Goal: Task Accomplishment & Management: Use online tool/utility

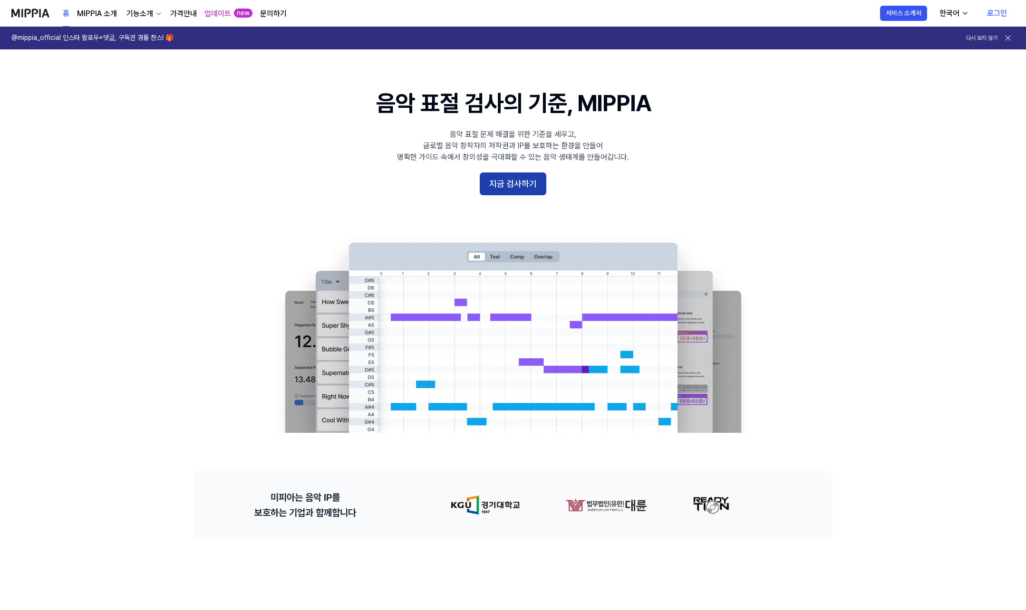
click at [526, 180] on button "지금 검사하기" at bounding box center [513, 184] width 67 height 23
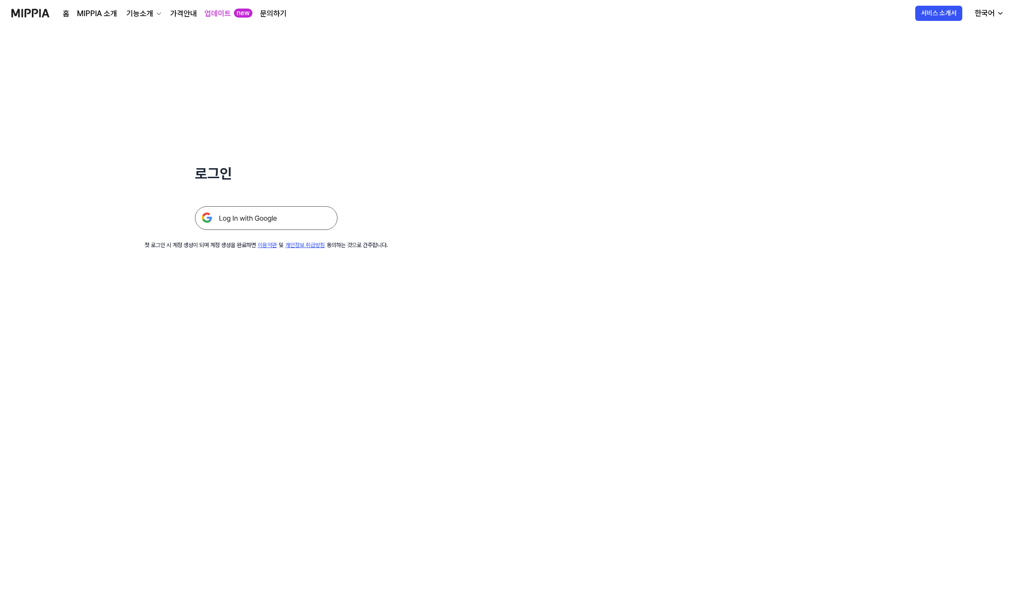
click at [295, 214] on img at bounding box center [266, 218] width 143 height 24
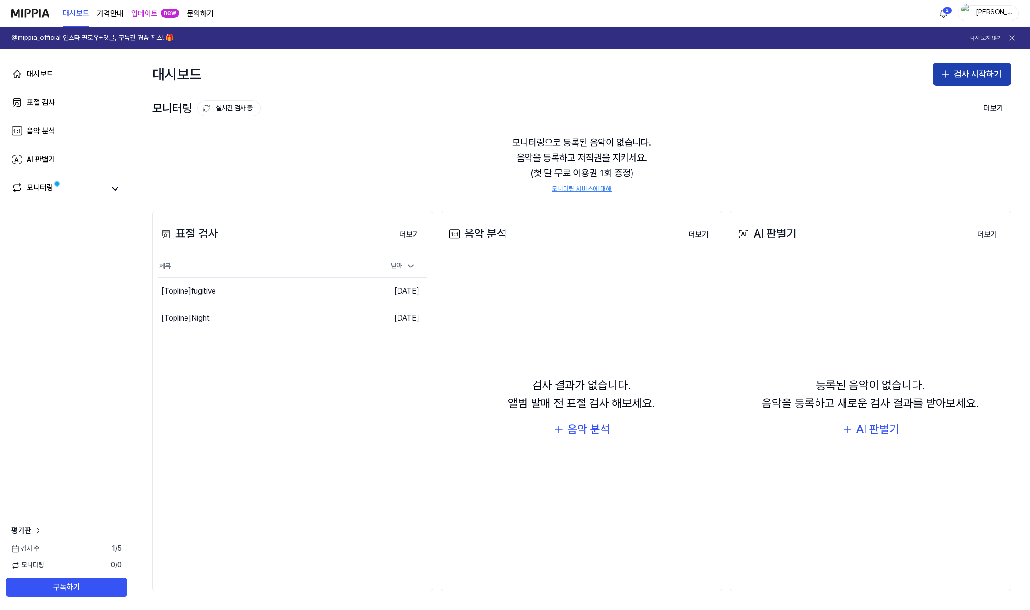
click at [960, 69] on button "검사 시작하기" at bounding box center [972, 74] width 78 height 23
click at [951, 98] on button "표절 검사" at bounding box center [954, 100] width 106 height 17
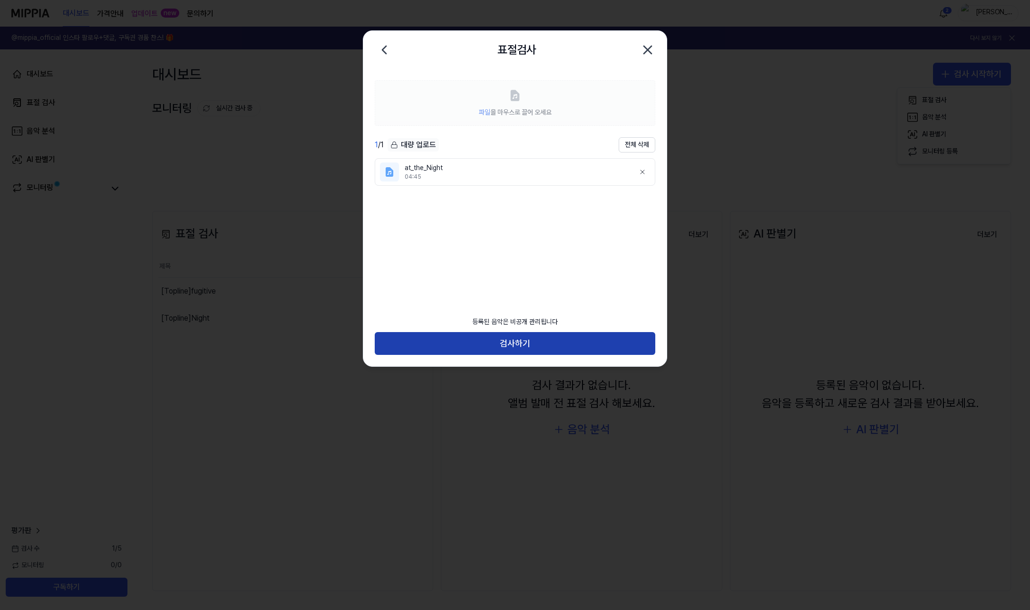
click at [563, 349] on button "검사하기" at bounding box center [515, 343] width 281 height 23
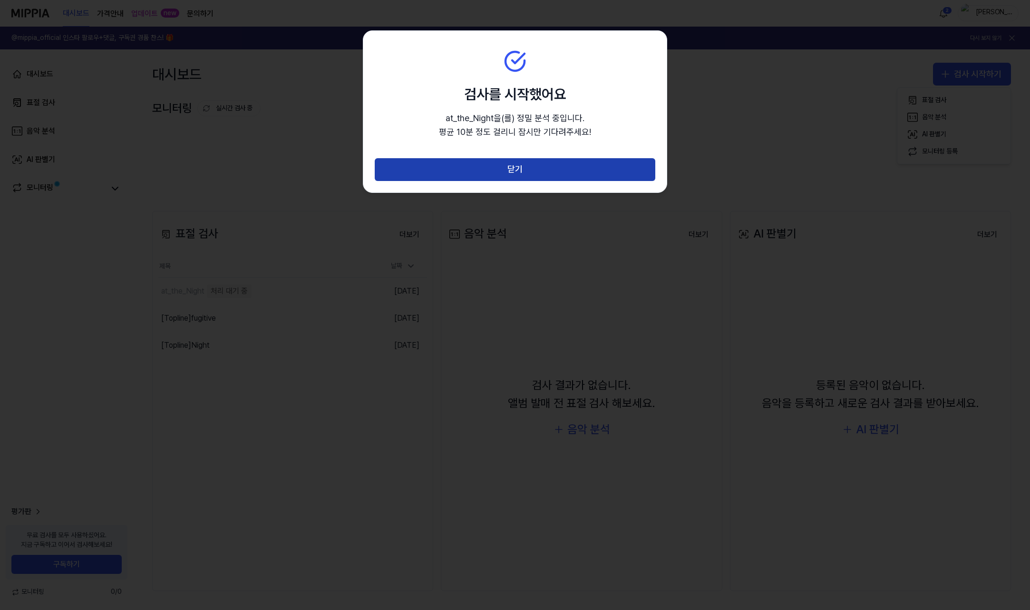
click at [594, 170] on button "닫기" at bounding box center [515, 169] width 281 height 23
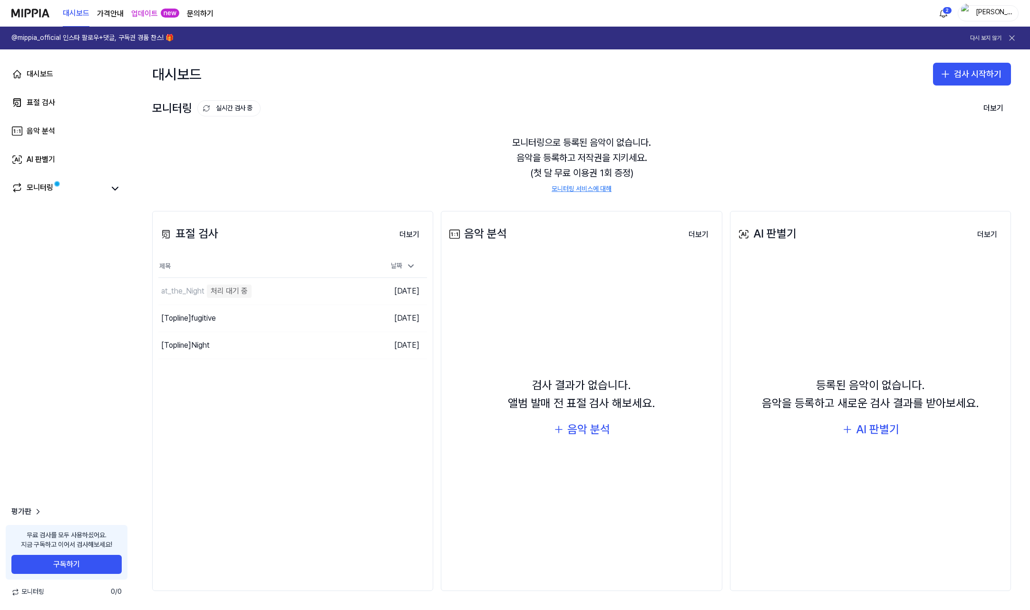
drag, startPoint x: 405, startPoint y: 324, endPoint x: 338, endPoint y: 389, distance: 93.8
click at [338, 389] on div "표절 검사 더보기 표절 검사 제목 날짜 at_the_Night 처리 대기 중 이동하기 [DATE] [Topline] fugitive 이동하기 …" at bounding box center [292, 401] width 281 height 380
click at [293, 312] on div "[Topline] fugitive" at bounding box center [239, 318] width 163 height 27
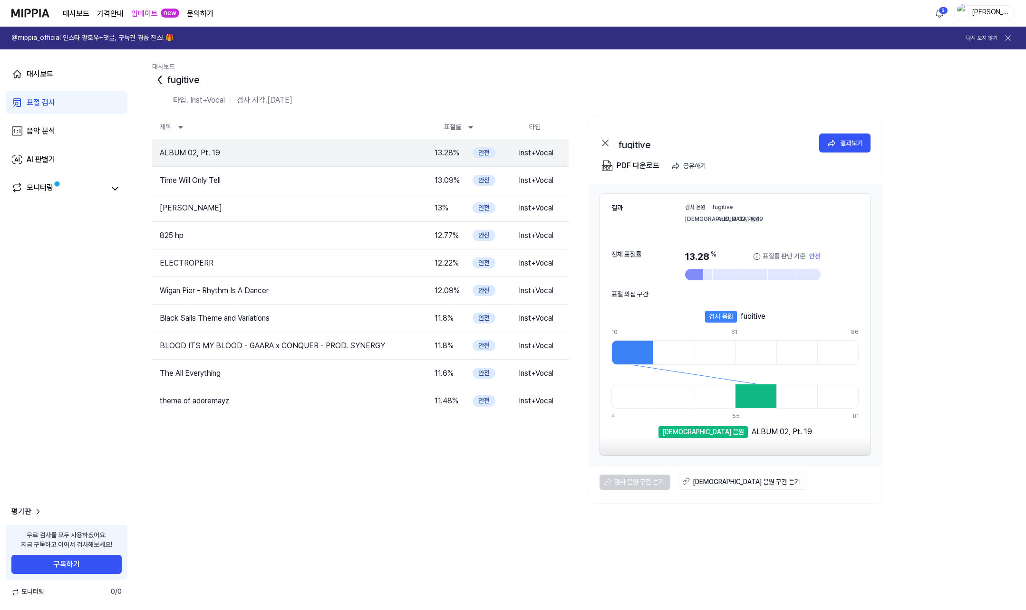
click at [165, 81] on icon at bounding box center [159, 79] width 15 height 15
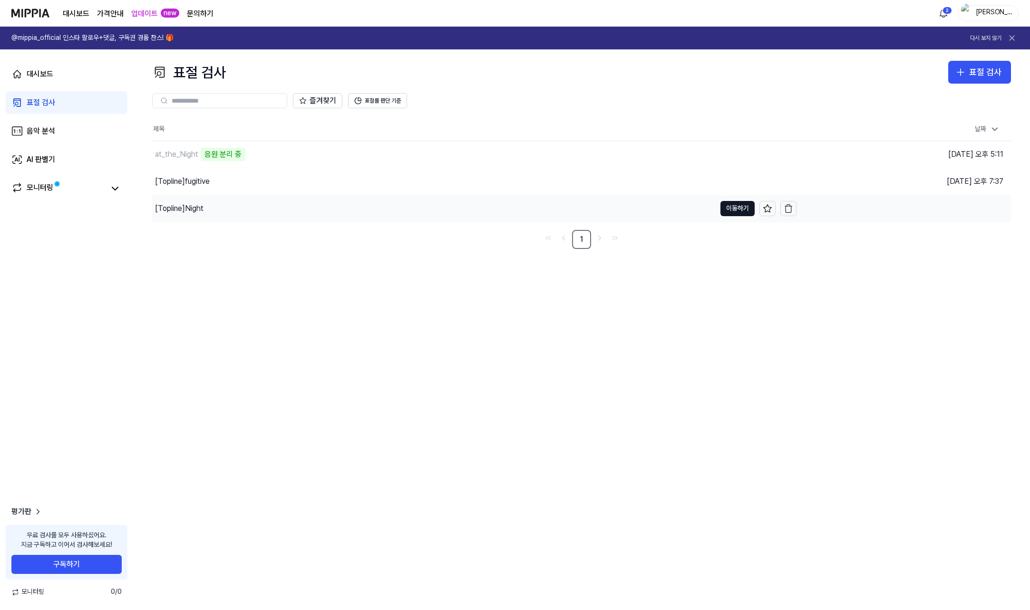
click at [218, 211] on div "[Topline] Night" at bounding box center [433, 208] width 563 height 27
click at [206, 186] on div "[Topline] fugitive" at bounding box center [182, 181] width 55 height 11
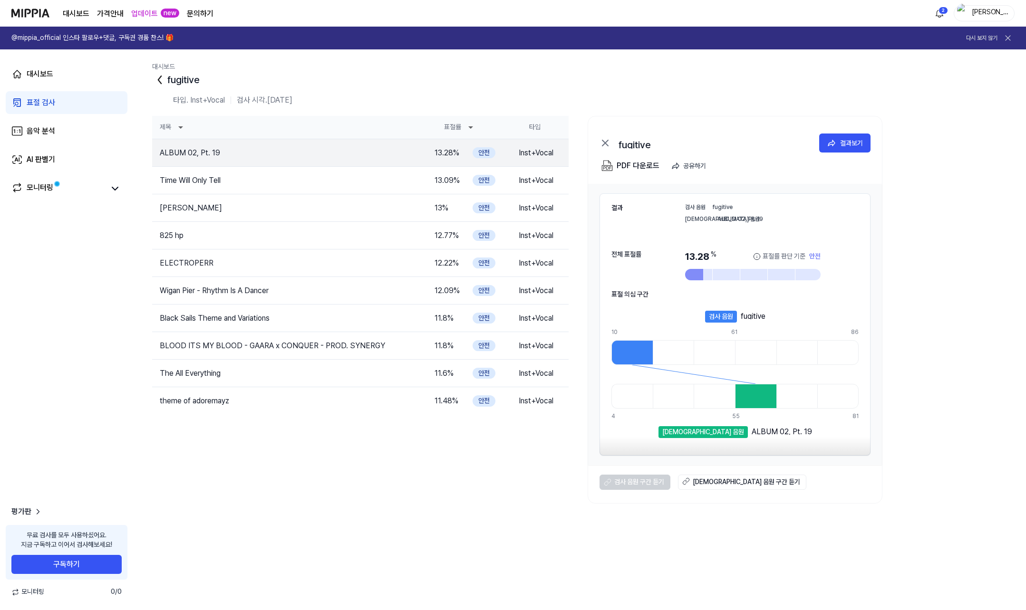
drag, startPoint x: 206, startPoint y: 186, endPoint x: 180, endPoint y: 119, distance: 72.0
click at [180, 119] on th "제목" at bounding box center [290, 127] width 277 height 23
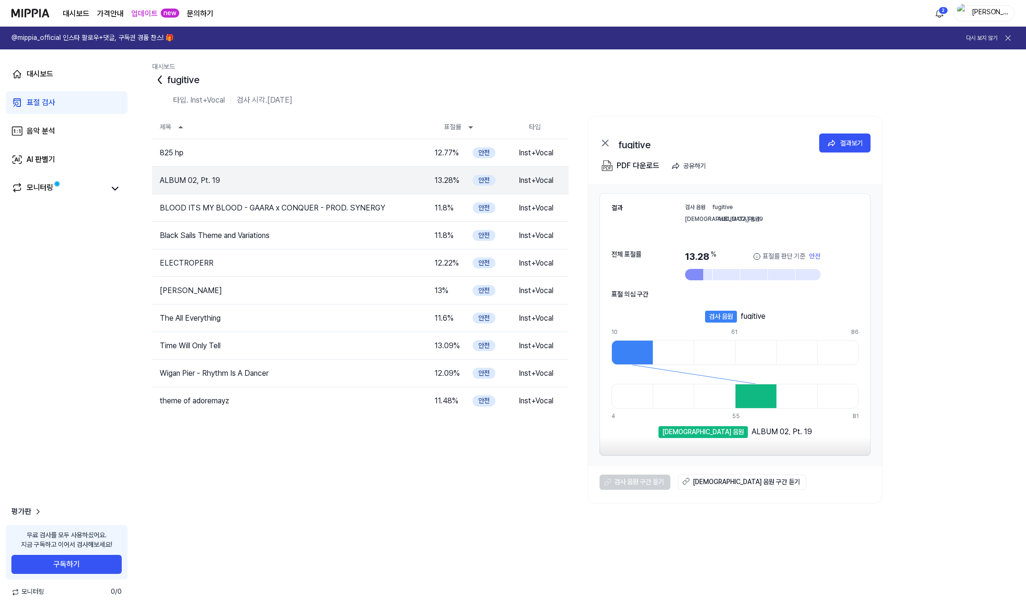
click at [162, 77] on icon at bounding box center [159, 79] width 15 height 15
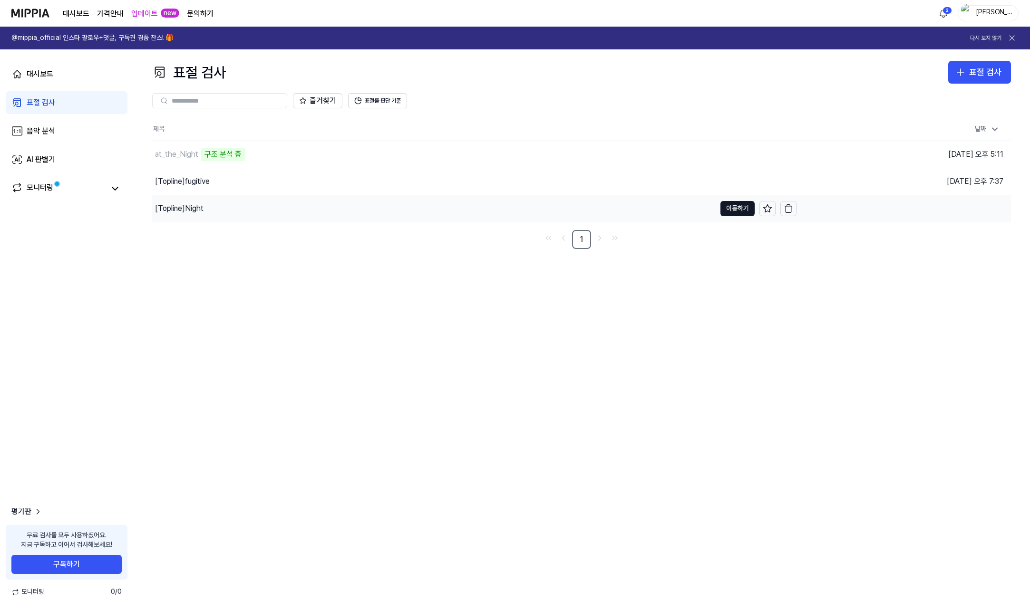
click at [216, 212] on div "[Topline] Night" at bounding box center [433, 208] width 563 height 27
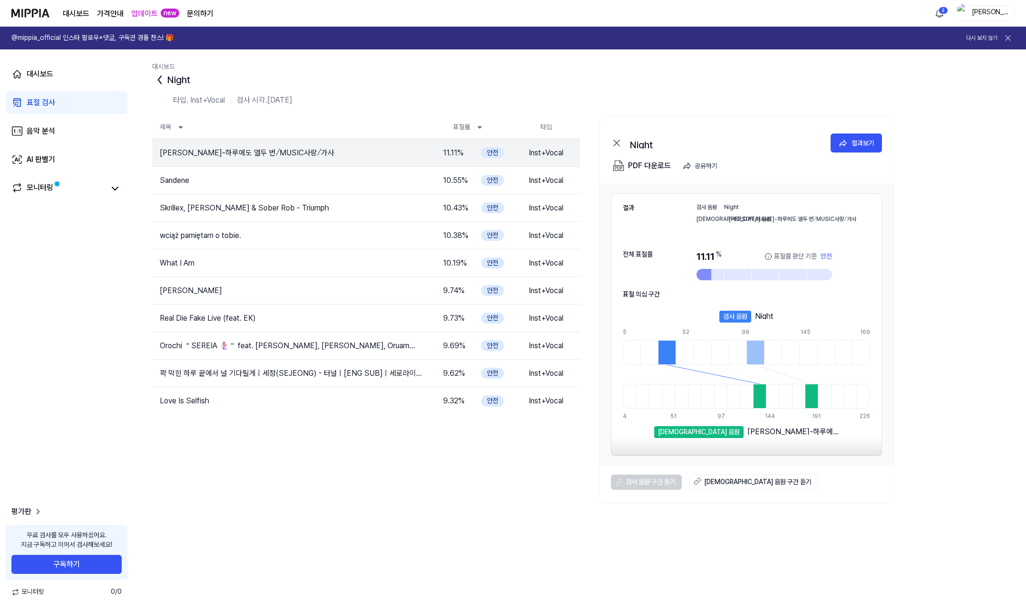
click at [160, 81] on icon at bounding box center [159, 79] width 15 height 15
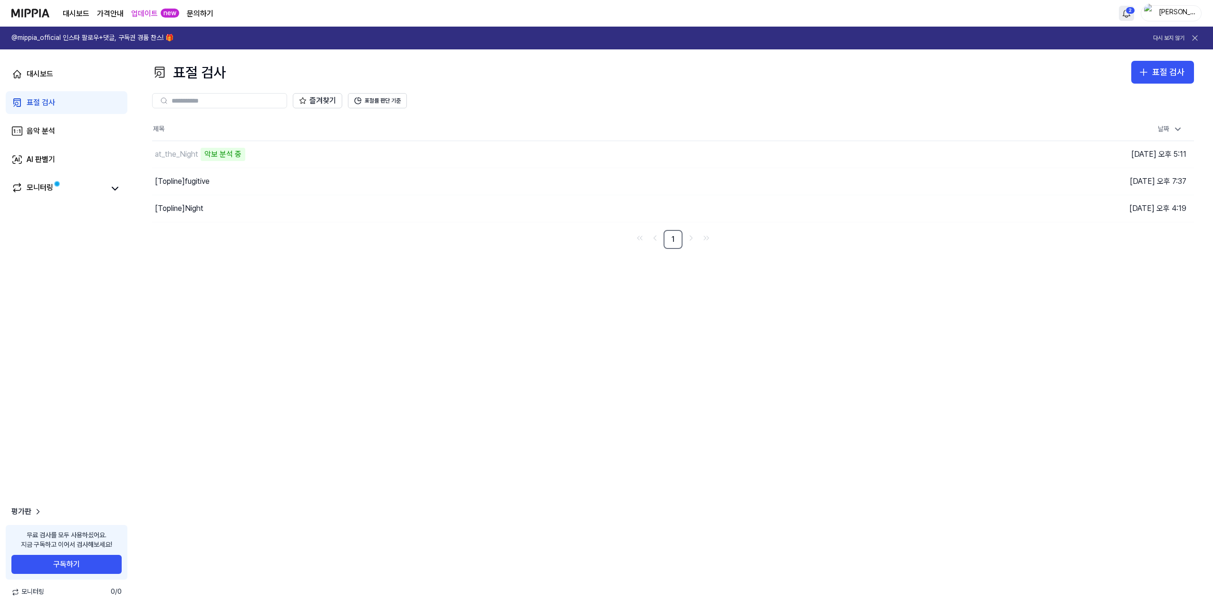
click at [1029, 11] on html "대시보드 가격안내 업데이트 new 문의하기 2 김남수 @mippia_official 인스타 팔로우+댓글, 구독권 경품 찬스! 🎁 다시 보지 않…" at bounding box center [606, 305] width 1213 height 610
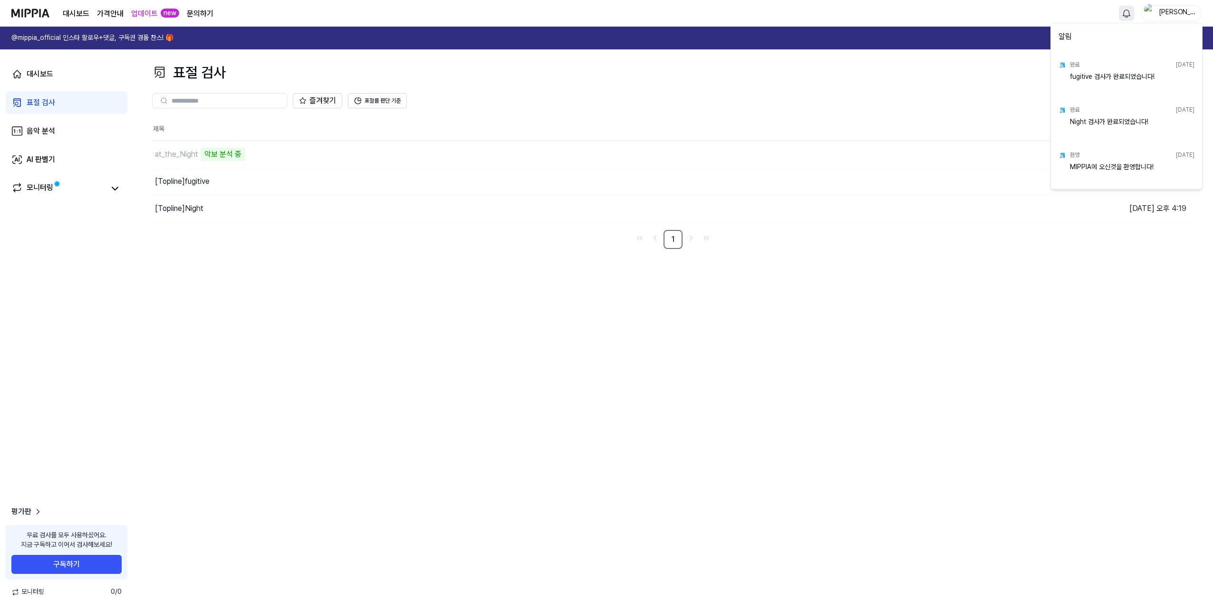
click at [1029, 125] on div "Night 검사가 완료되었습니다!" at bounding box center [1132, 126] width 125 height 19
drag, startPoint x: 905, startPoint y: 224, endPoint x: 892, endPoint y: 219, distance: 14.0
click at [902, 224] on html "대시보드 가격안내 업데이트 new 문의하기 김남수 @mippia_official 인스타 팔로우+댓글, 구독권 경품 찬스! 🎁 다시 보지 않기 …" at bounding box center [606, 305] width 1213 height 610
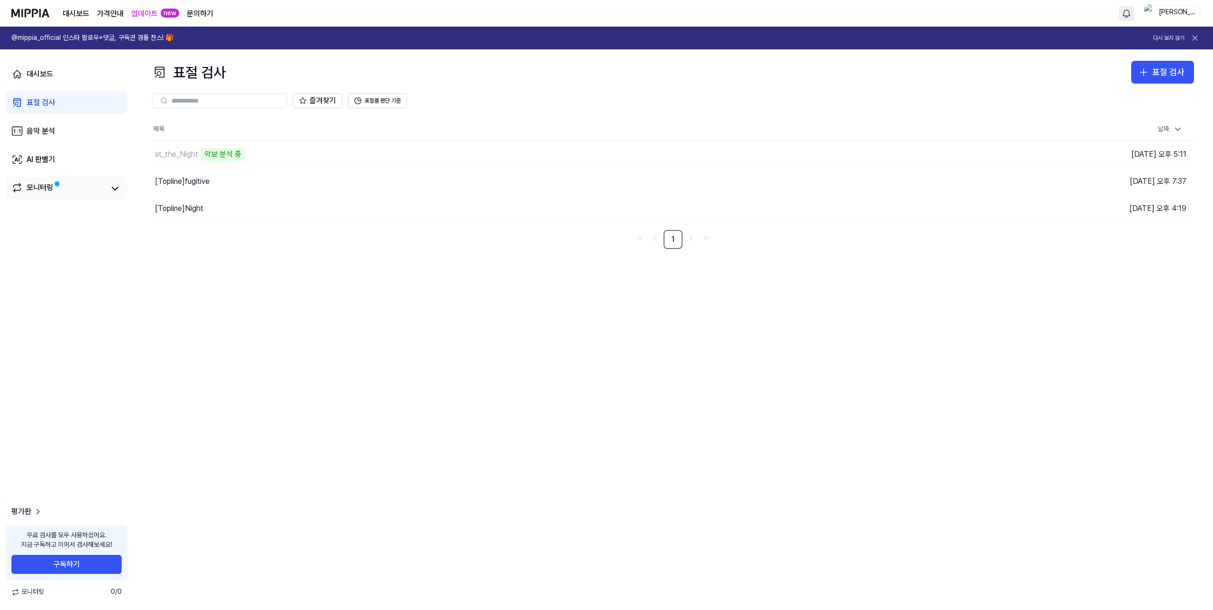
click at [95, 178] on div "모니터링" at bounding box center [67, 188] width 122 height 23
click at [97, 187] on link "모니터링" at bounding box center [57, 188] width 93 height 13
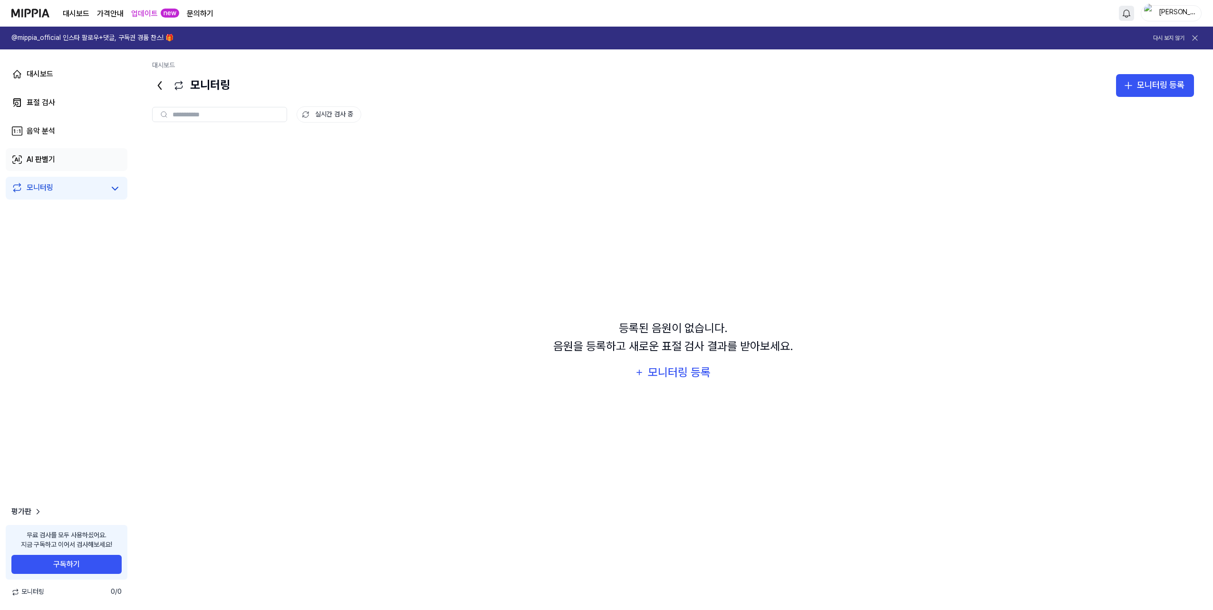
click at [106, 168] on link "AI 판별기" at bounding box center [67, 159] width 122 height 23
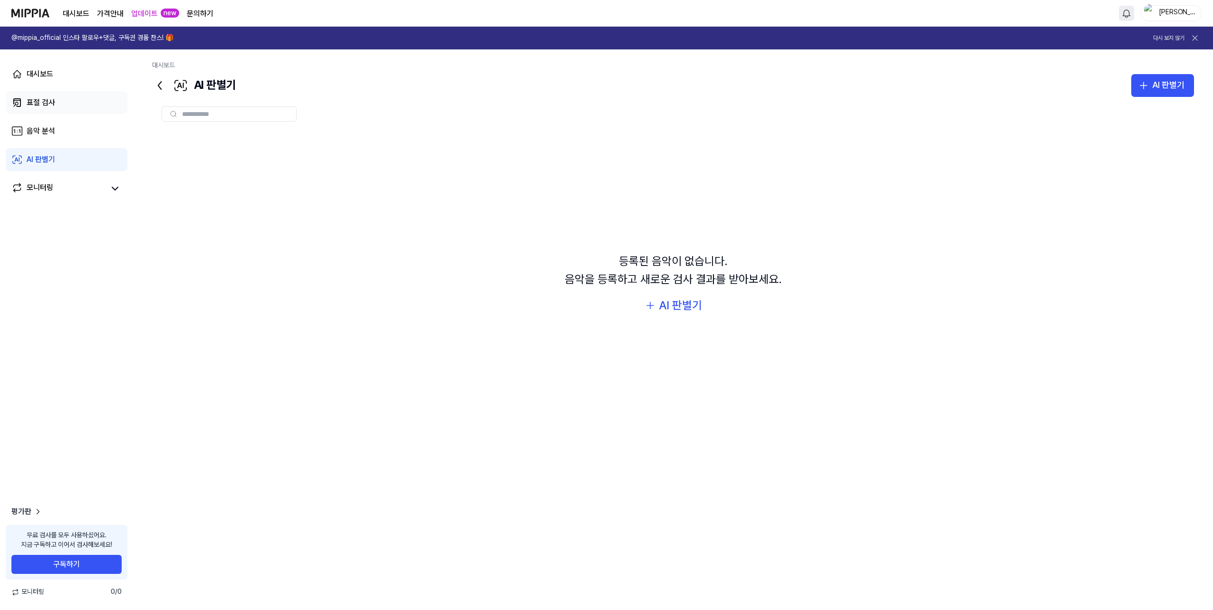
click at [95, 106] on link "표절 검사" at bounding box center [67, 102] width 122 height 23
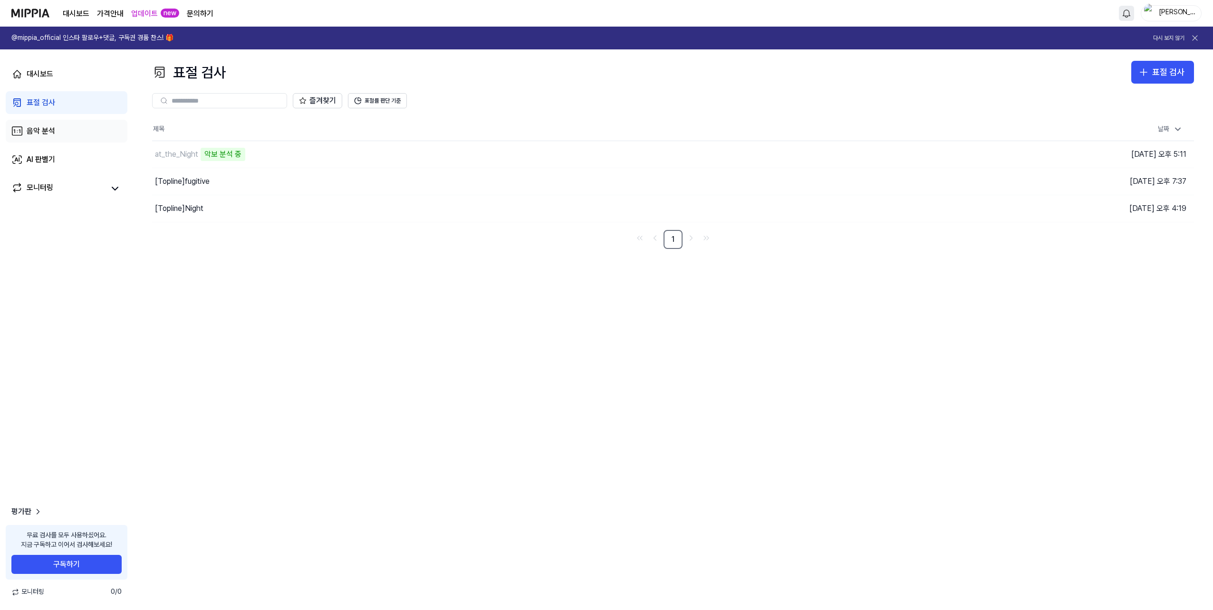
click at [94, 126] on link "음악 분석" at bounding box center [67, 131] width 122 height 23
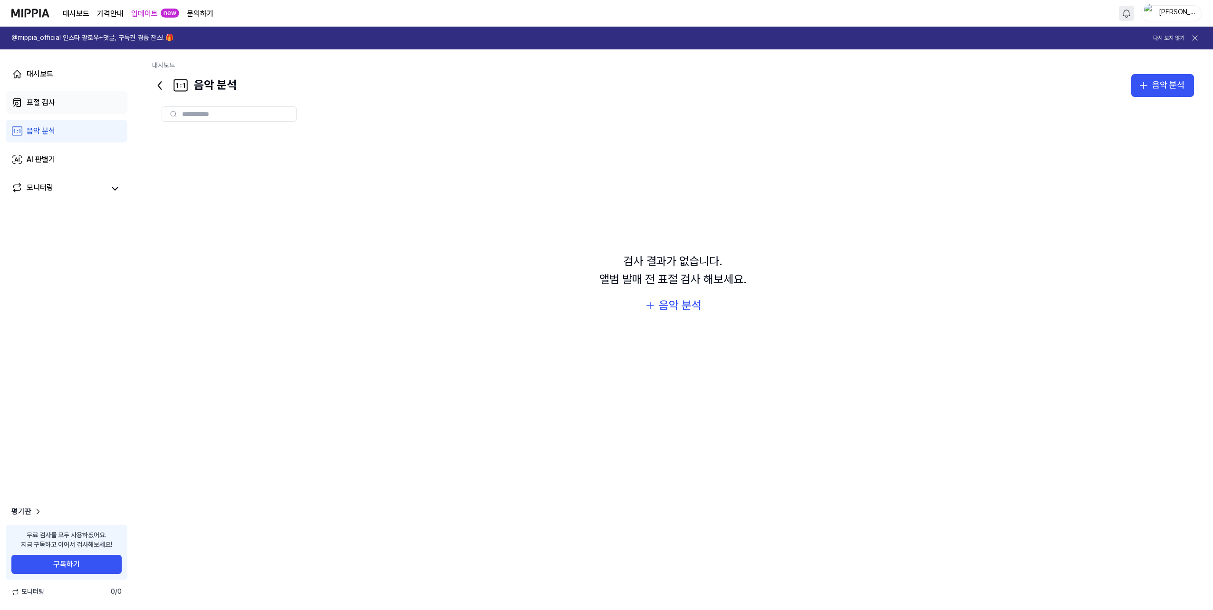
click at [96, 105] on link "표절 검사" at bounding box center [67, 102] width 122 height 23
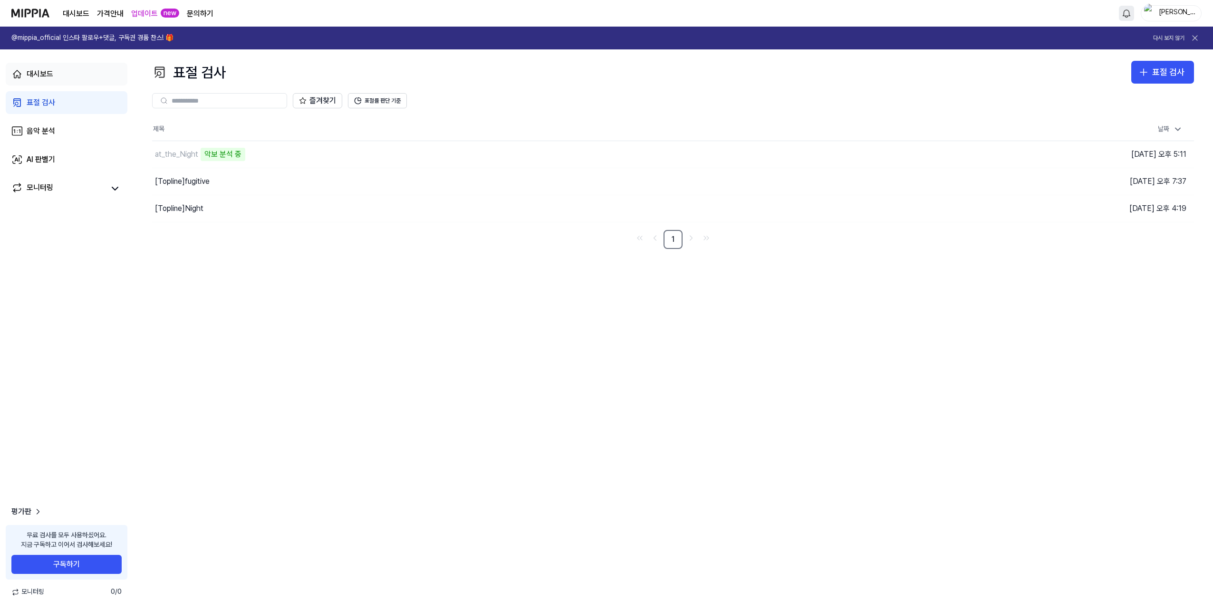
click at [91, 74] on link "대시보드" at bounding box center [67, 74] width 122 height 23
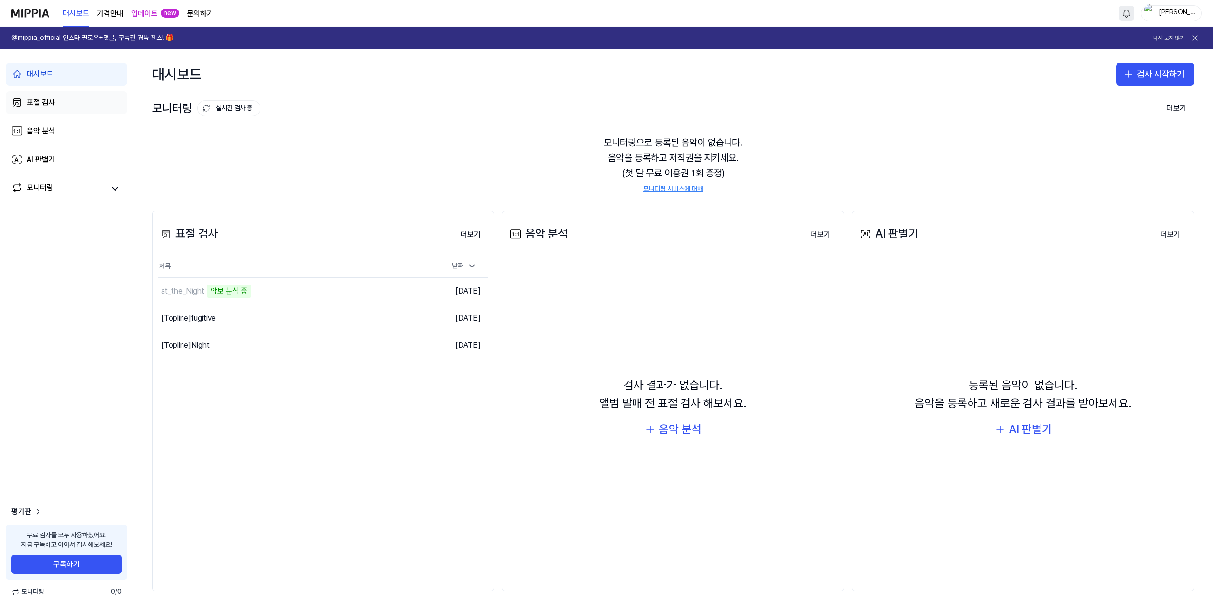
click at [85, 98] on link "표절 검사" at bounding box center [67, 102] width 122 height 23
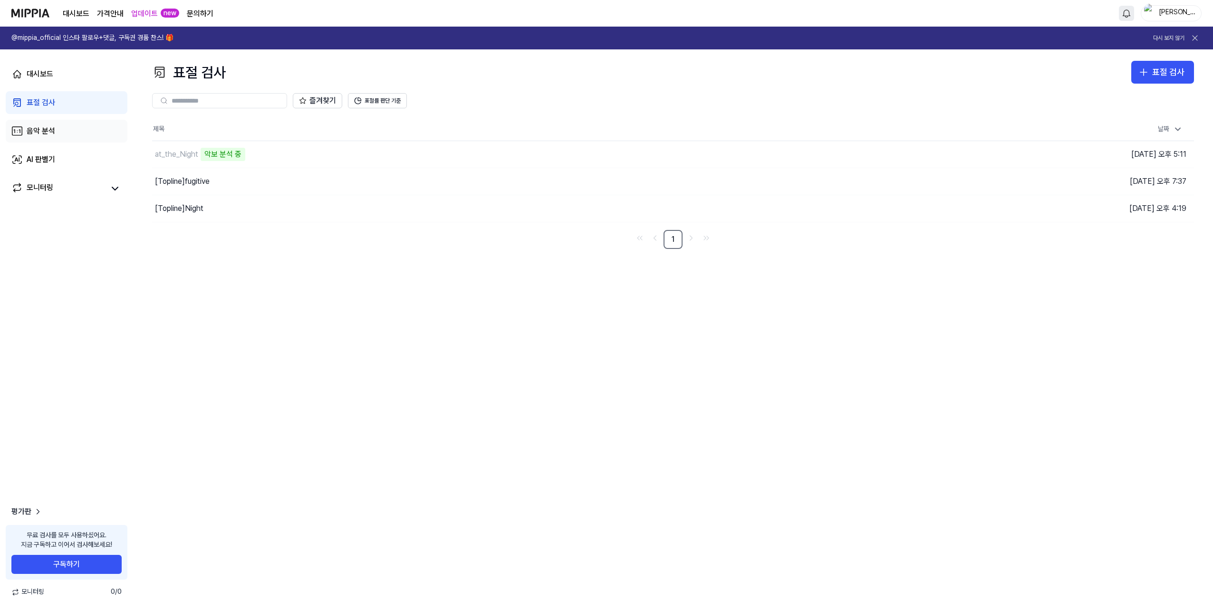
click at [85, 136] on link "음악 분석" at bounding box center [67, 131] width 122 height 23
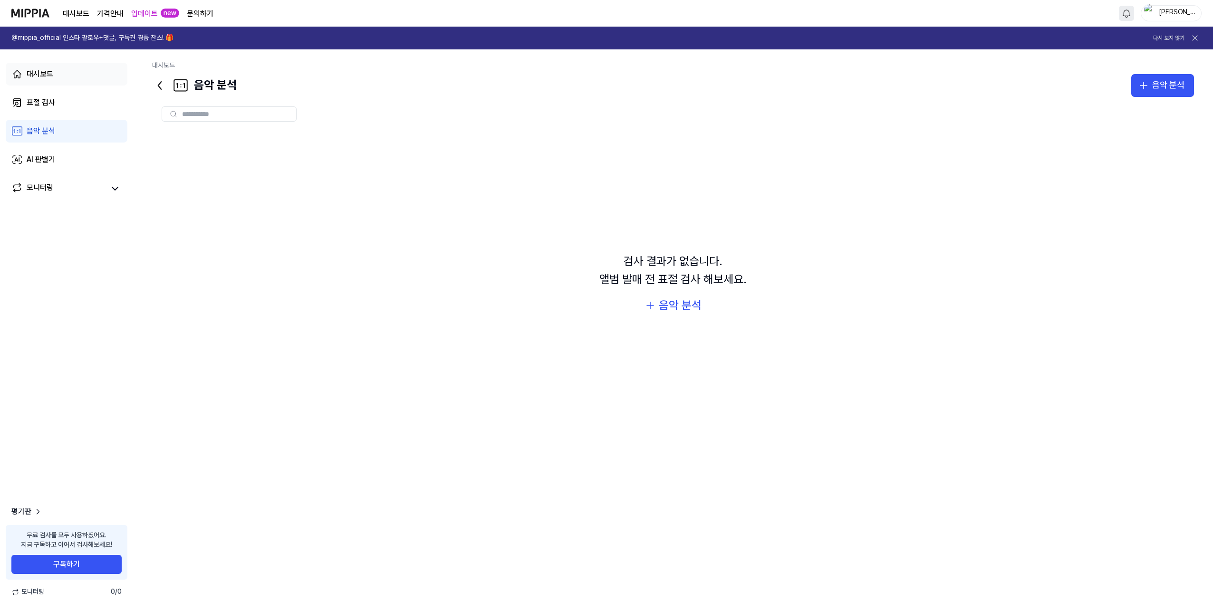
click at [89, 77] on link "대시보드" at bounding box center [67, 74] width 122 height 23
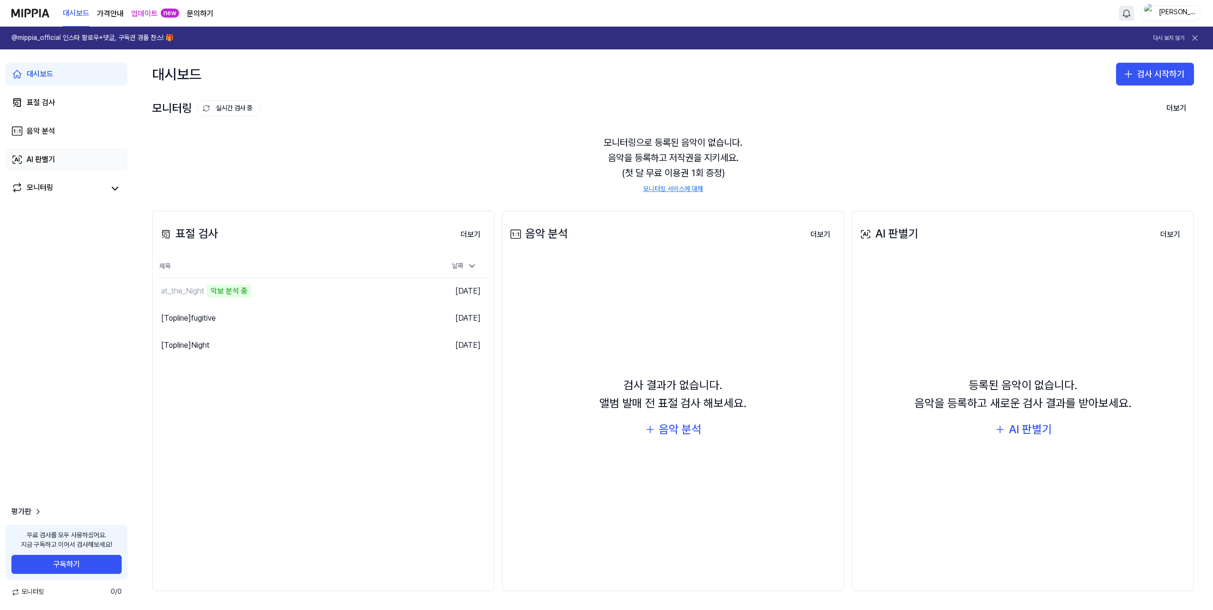
click at [80, 161] on link "AI 판별기" at bounding box center [67, 159] width 122 height 23
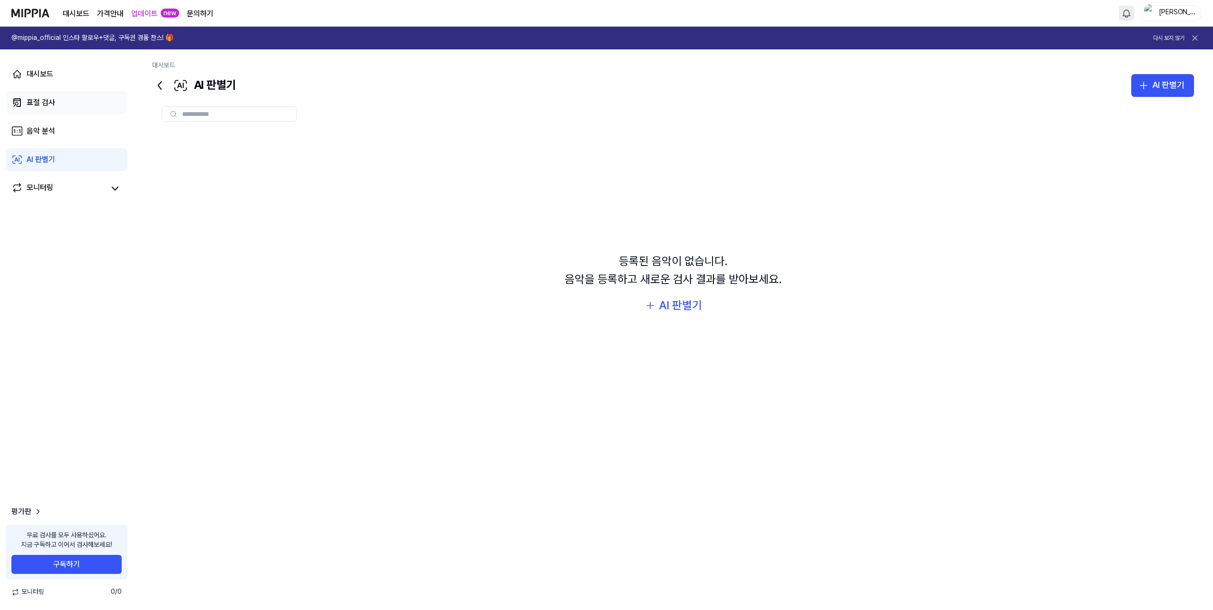
click at [82, 105] on link "표절 검사" at bounding box center [67, 102] width 122 height 23
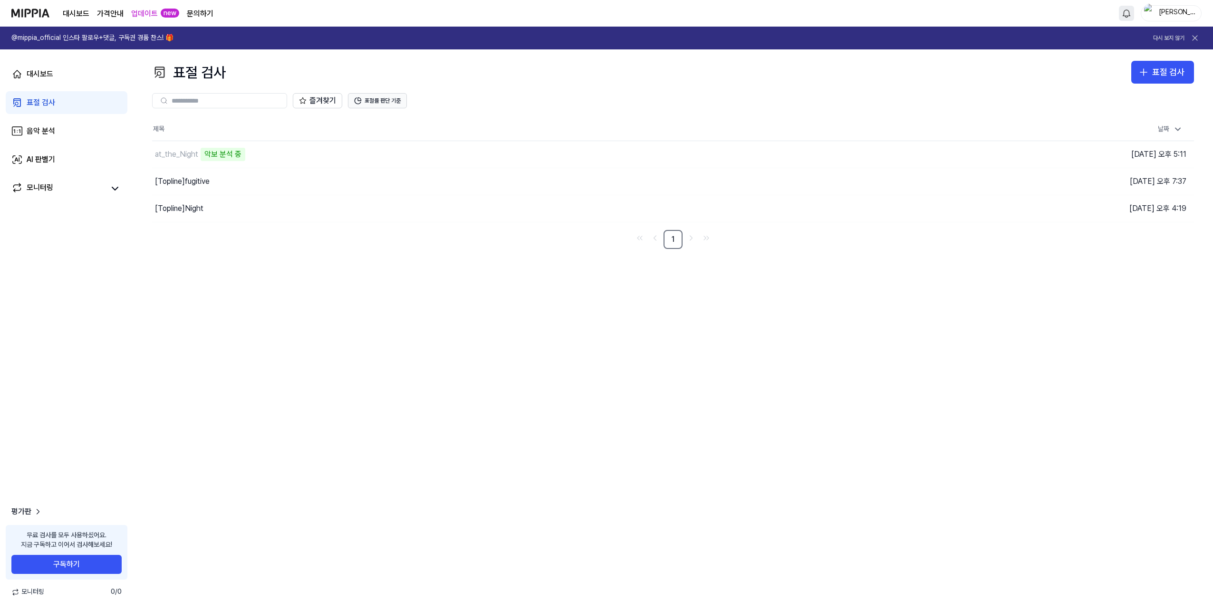
click at [373, 99] on button "표절률 판단 기준" at bounding box center [377, 100] width 59 height 15
click at [373, 98] on button "표절률 판단 기준" at bounding box center [377, 100] width 59 height 15
click at [393, 99] on button "표절률 판단 기준" at bounding box center [377, 100] width 59 height 15
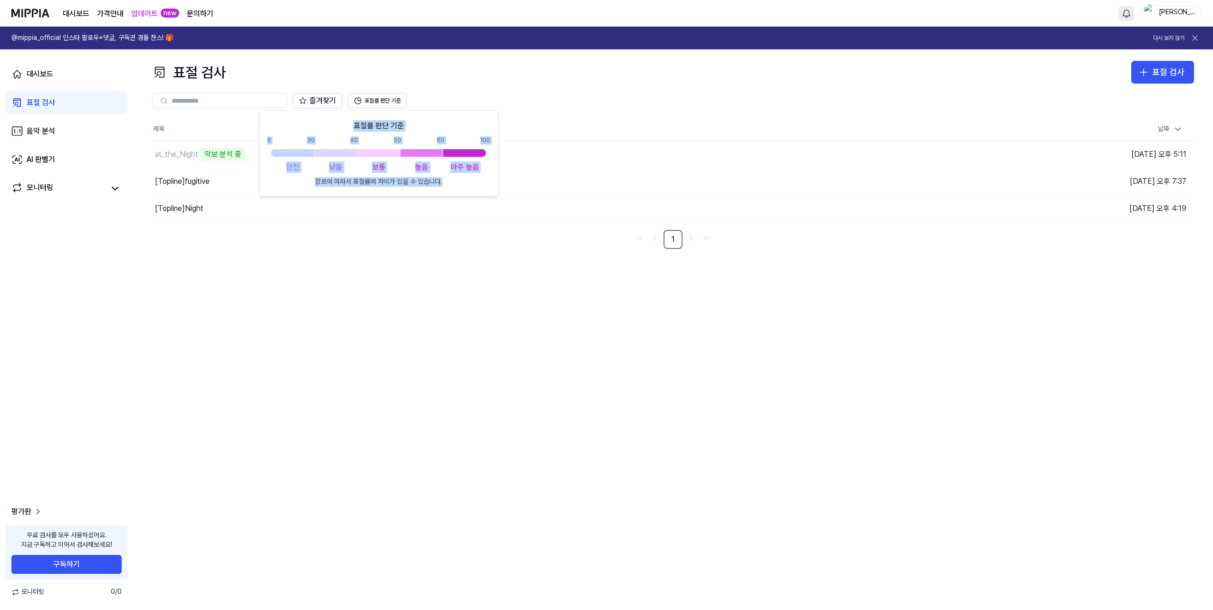
drag, startPoint x: 445, startPoint y: 185, endPoint x: 349, endPoint y: 121, distance: 115.9
click at [349, 121] on div "표절률 판단 기준 0 30 40 50 60 100 안전 낮음 보통 높음 아주 높음 장르에 따라서 표절률에 차이가 있을 수 있습니다." at bounding box center [378, 153] width 223 height 67
click at [464, 116] on div "표절률 판단 기준 0 30 40 50 60 100 안전 낮음 보통 높음 아주 높음 장르에 따라서 표절률에 차이가 있을 수 있습니다." at bounding box center [378, 153] width 239 height 87
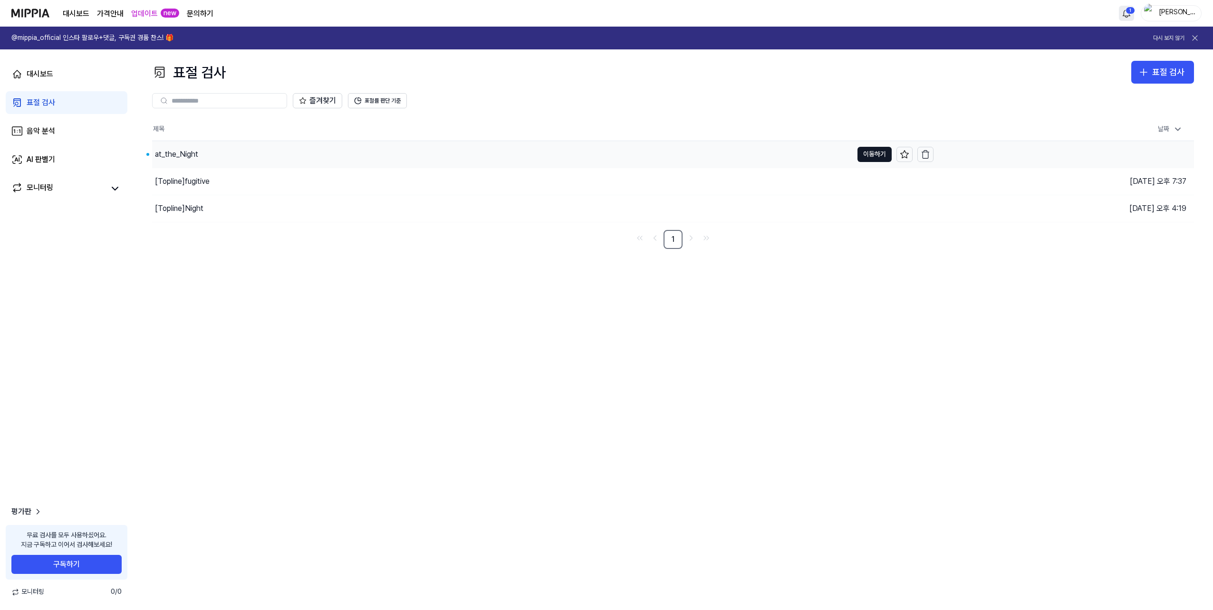
click at [229, 159] on div "at_the_Night" at bounding box center [502, 154] width 701 height 27
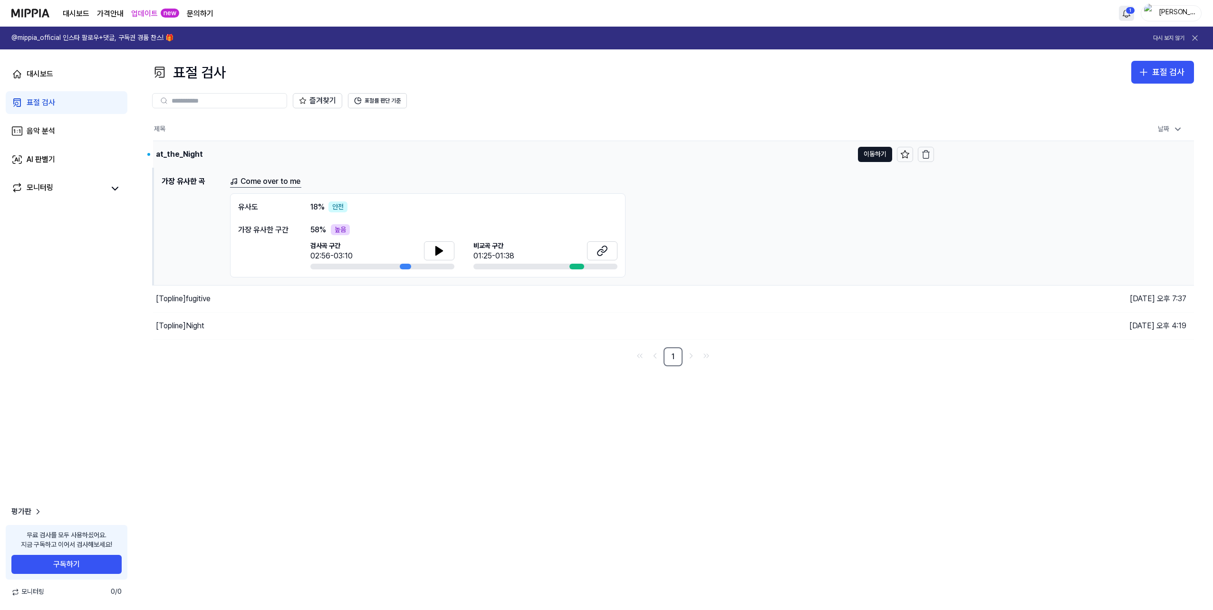
click at [233, 152] on div "at_the_Night" at bounding box center [503, 154] width 700 height 27
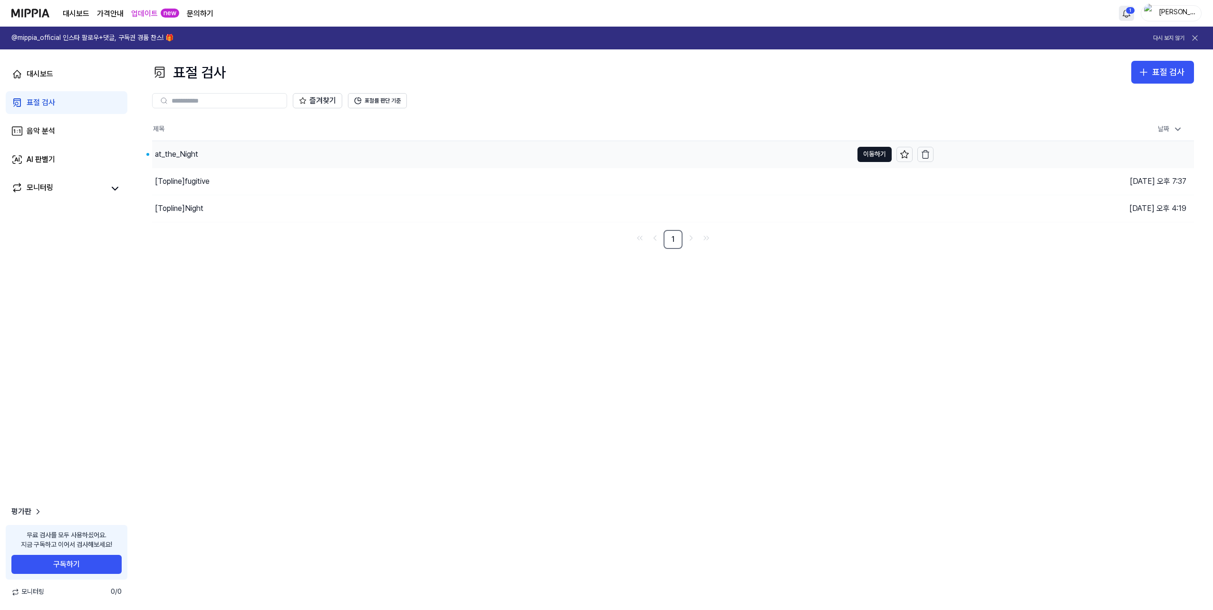
click at [233, 152] on div "at_the_Night" at bounding box center [502, 154] width 701 height 27
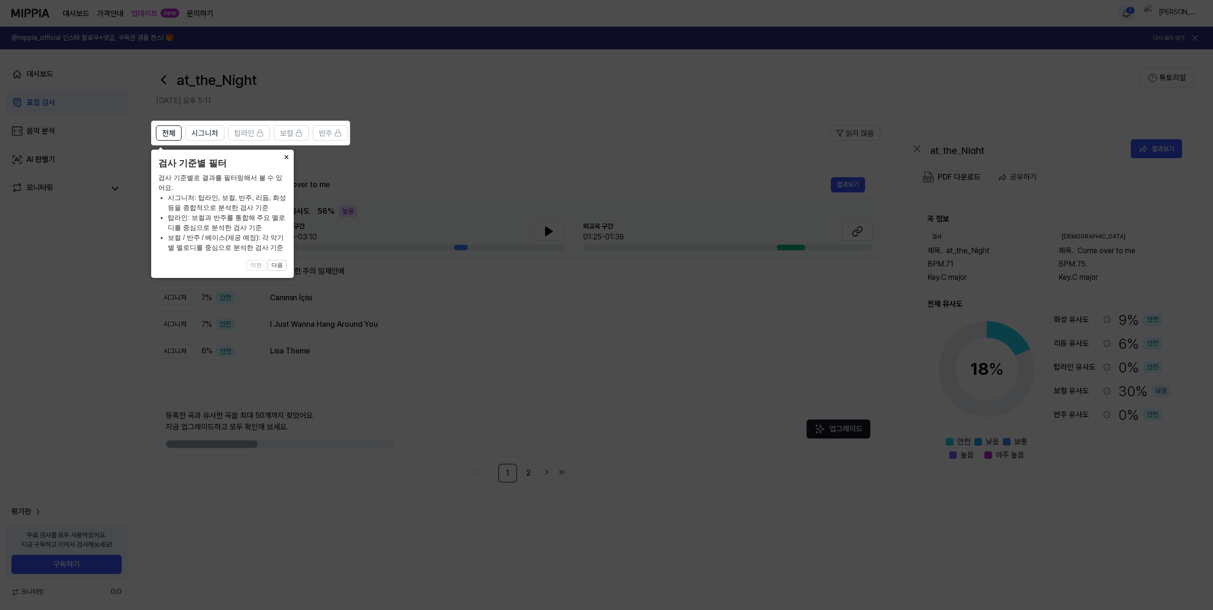
click at [286, 160] on button "×" at bounding box center [286, 156] width 15 height 13
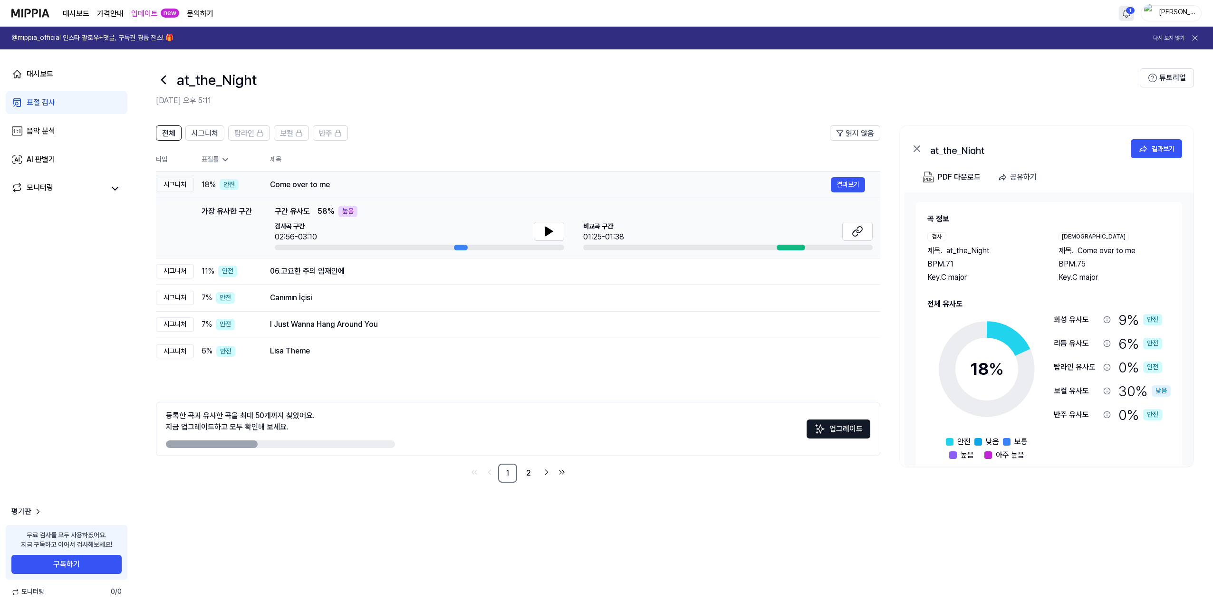
click at [239, 181] on div "18 % 안전" at bounding box center [228, 184] width 53 height 11
click at [355, 225] on div "검사곡 구간 02:56-03:10" at bounding box center [420, 232] width 290 height 21
click at [542, 229] on button at bounding box center [549, 231] width 30 height 19
click at [552, 229] on icon at bounding box center [548, 231] width 11 height 11
click at [786, 248] on div at bounding box center [791, 248] width 29 height 6
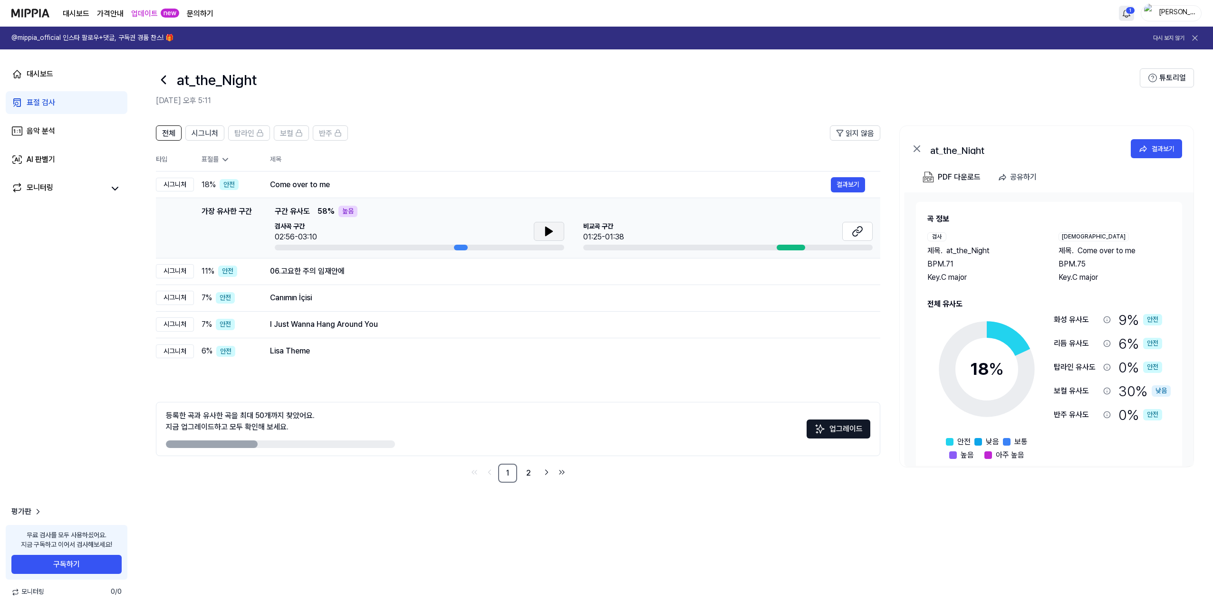
click at [599, 235] on div "01:25-01:38" at bounding box center [603, 237] width 41 height 11
click at [554, 232] on icon at bounding box center [548, 231] width 11 height 11
click at [460, 248] on div at bounding box center [461, 248] width 14 height 6
click at [453, 246] on div at bounding box center [420, 248] width 290 height 6
click at [557, 225] on button at bounding box center [549, 231] width 30 height 19
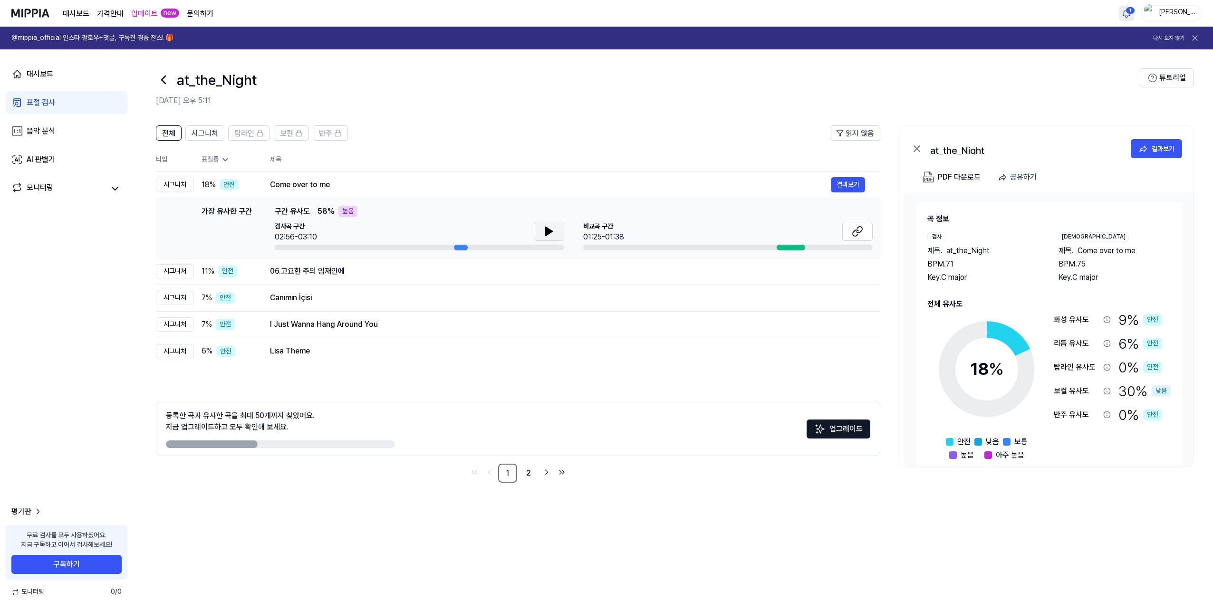
click at [552, 228] on icon at bounding box center [548, 231] width 11 height 11
click at [550, 228] on icon at bounding box center [551, 232] width 2 height 8
click at [550, 228] on icon at bounding box center [548, 231] width 11 height 11
click at [550, 228] on icon at bounding box center [551, 232] width 2 height 8
click at [810, 242] on div "[GEOGRAPHIC_DATA] 구간 01:25-01:38" at bounding box center [728, 232] width 290 height 21
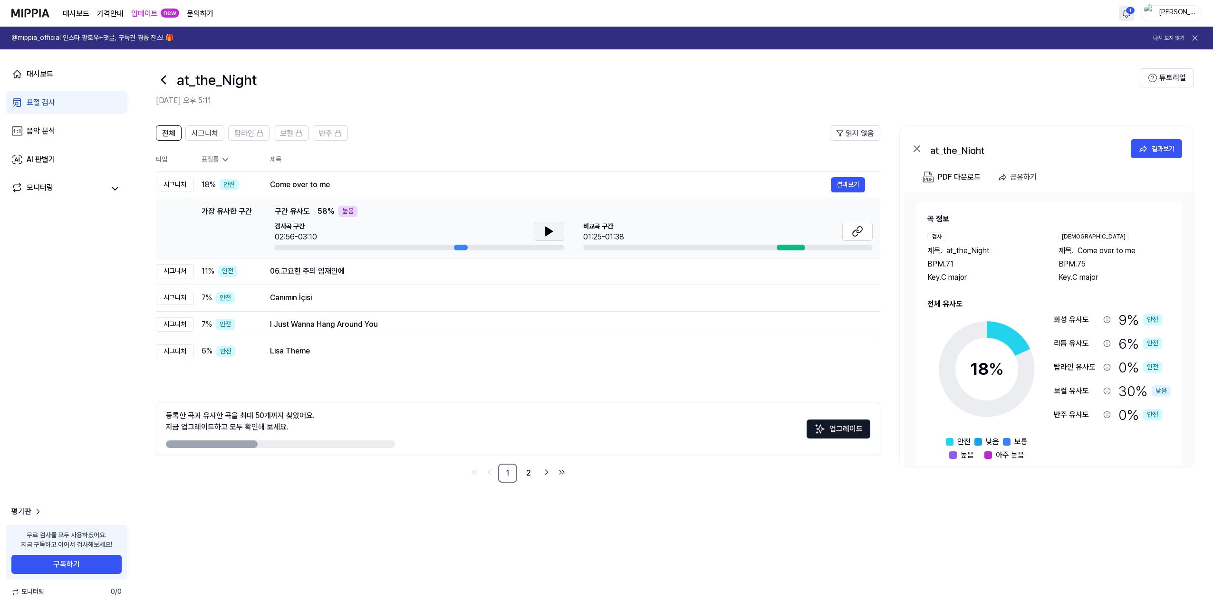
click at [819, 252] on td "가장 유사한 구간 가장 유사한 구간 구간 유사도 58 % 높음 검사곡 구간 02:56-03:10 [GEOGRAPHIC_DATA] 구간 01:2…" at bounding box center [518, 228] width 725 height 60
click at [847, 185] on button "결과보기" at bounding box center [848, 184] width 34 height 15
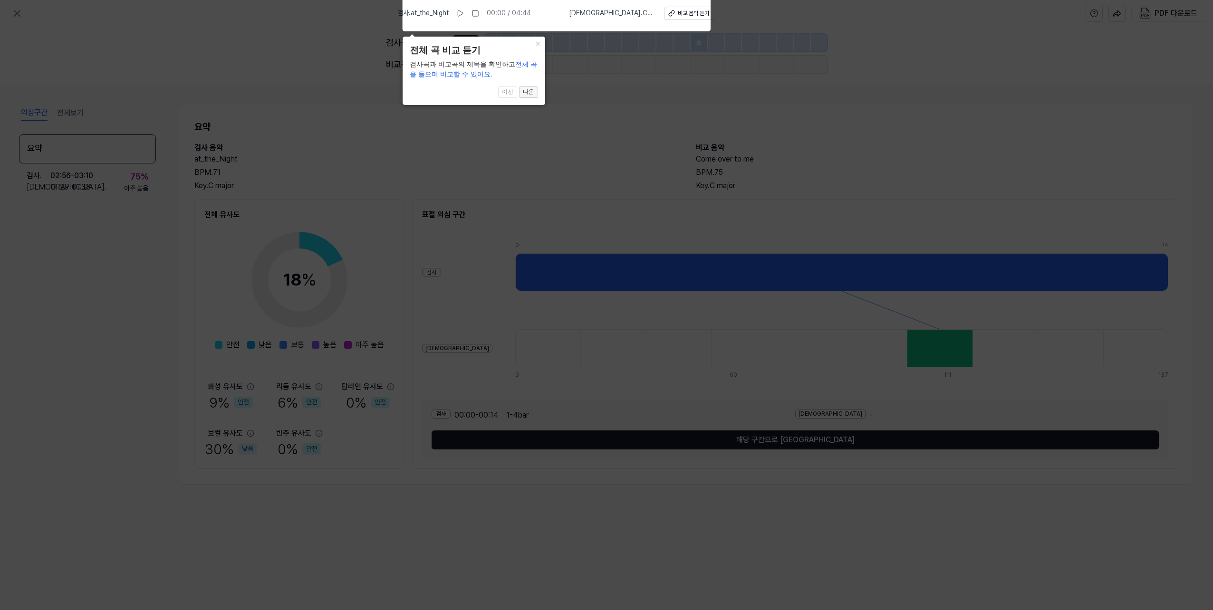
click at [534, 92] on button "다음" at bounding box center [528, 92] width 19 height 11
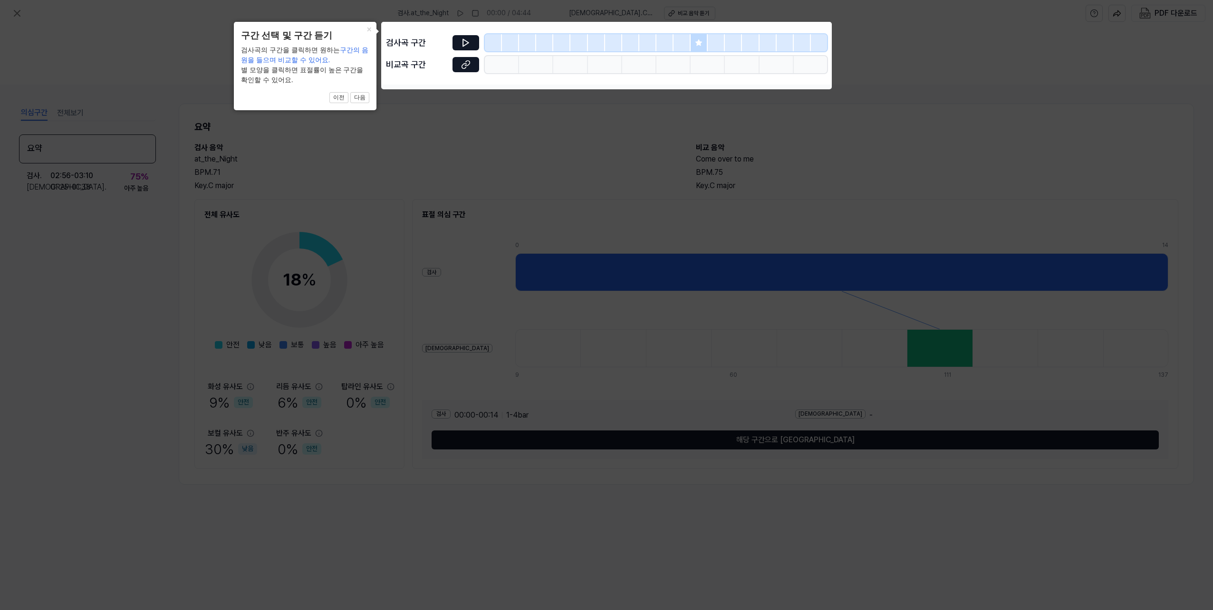
click at [397, 91] on icon at bounding box center [606, 305] width 1213 height 610
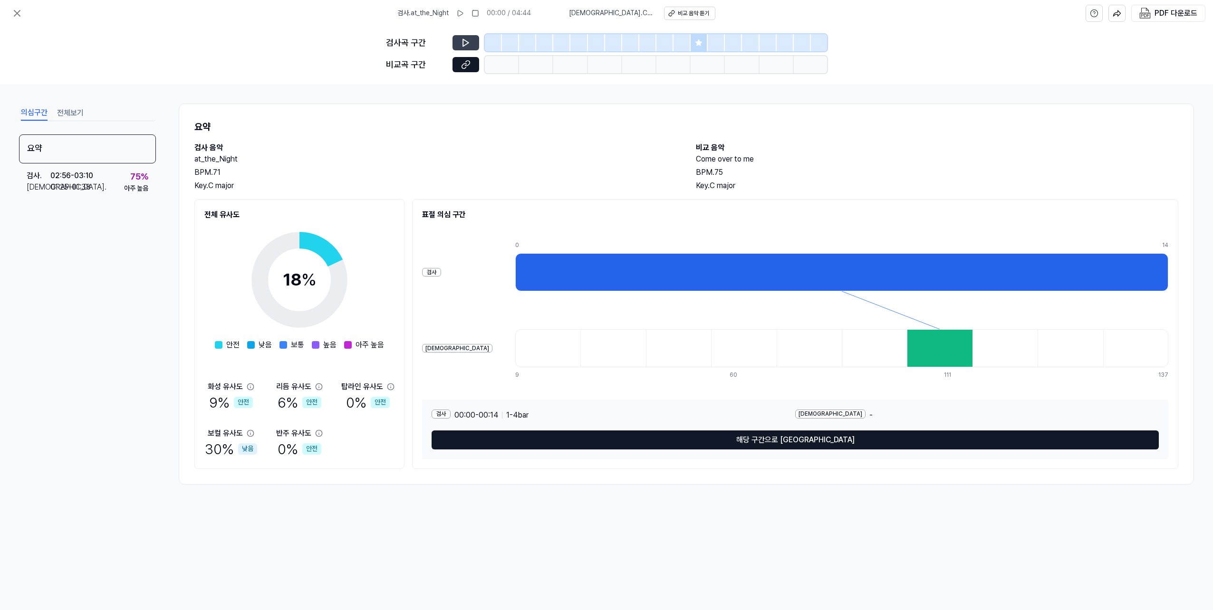
click at [462, 43] on icon at bounding box center [466, 43] width 10 height 10
click at [471, 45] on button at bounding box center [466, 42] width 27 height 15
click at [471, 43] on button at bounding box center [466, 42] width 27 height 15
click at [468, 9] on button at bounding box center [460, 13] width 15 height 15
click at [478, 16] on rect at bounding box center [476, 13] width 6 height 6
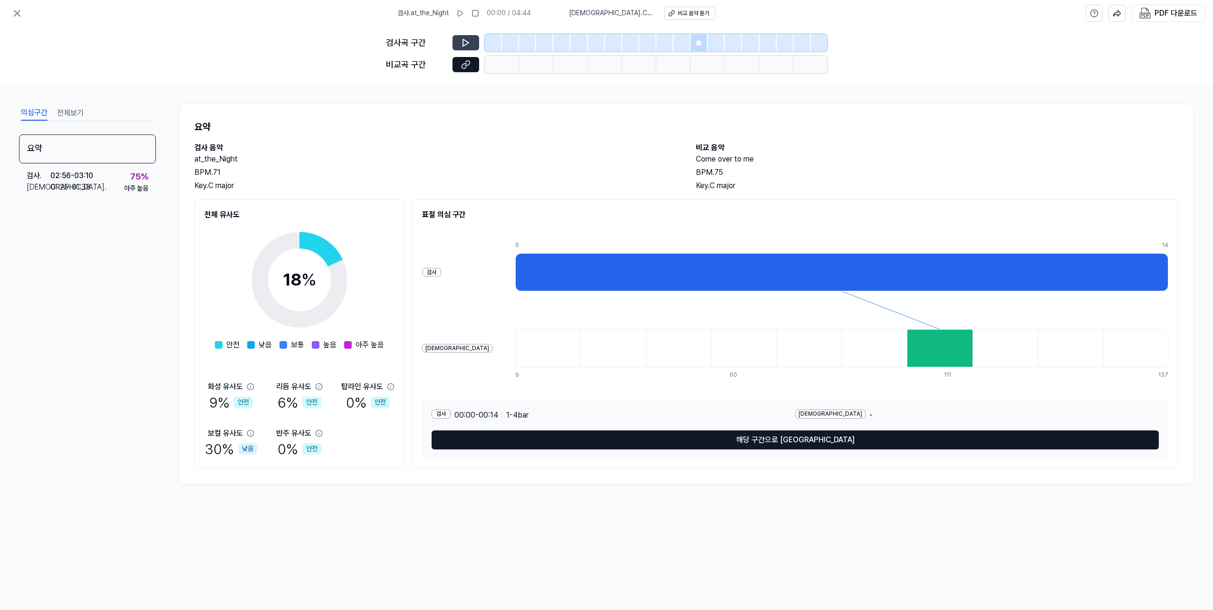
click at [469, 42] on icon at bounding box center [466, 43] width 10 height 10
click at [469, 36] on button at bounding box center [466, 42] width 27 height 15
click at [469, 66] on icon at bounding box center [466, 65] width 10 height 10
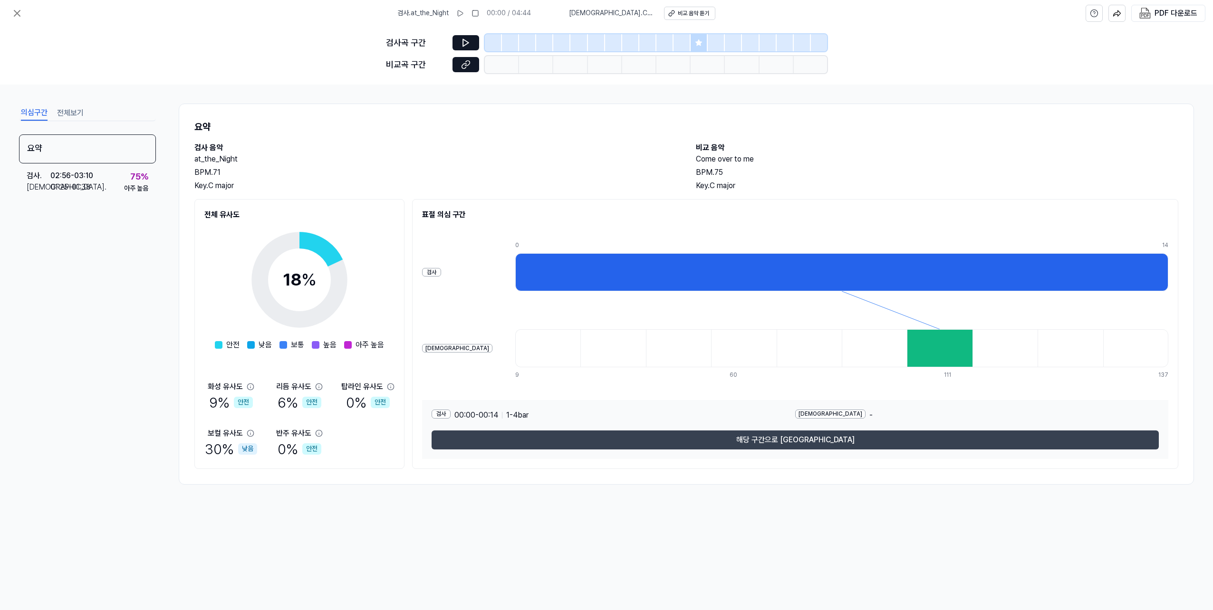
click at [551, 445] on button "해당 구간으로 [GEOGRAPHIC_DATA]" at bounding box center [795, 440] width 727 height 19
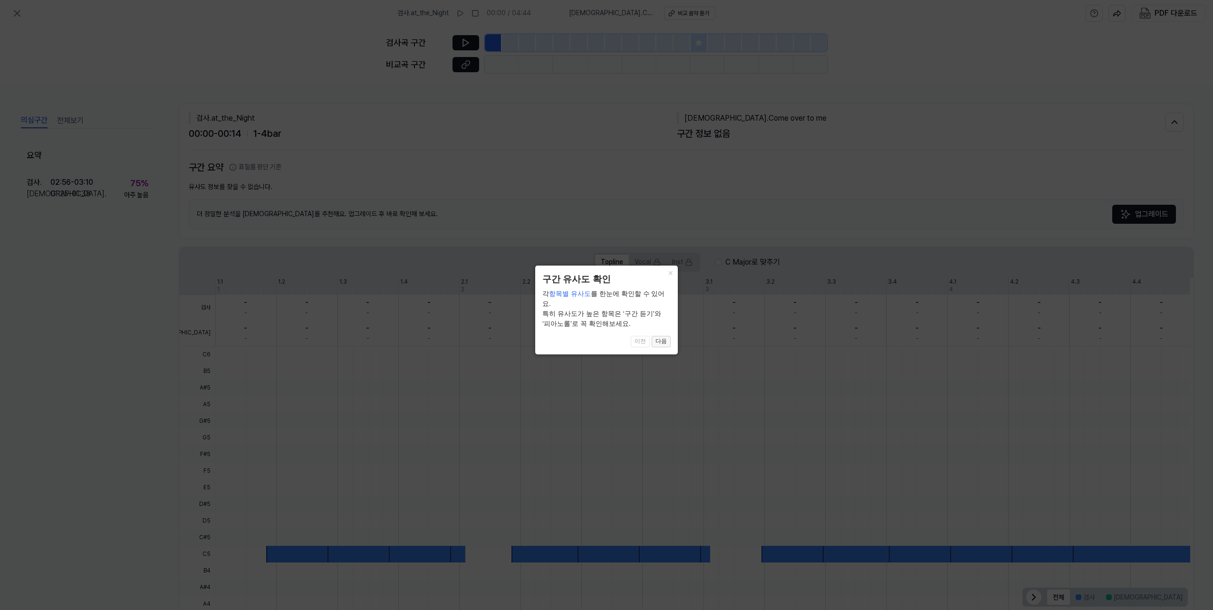
click at [663, 336] on button "다음" at bounding box center [661, 341] width 19 height 11
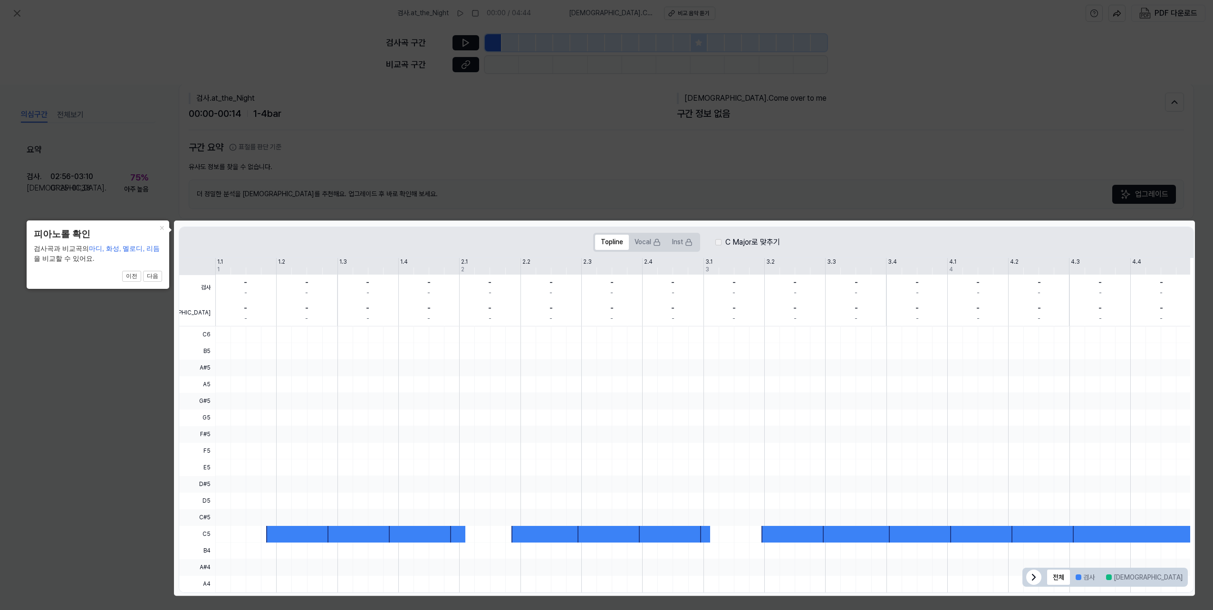
click at [623, 273] on div "검사 비교 1.1 1.2 1.3 1.4 2.1 2.2 2.3 2.4 3.1 3.2 3.3 3.4 4.1 4.2 4.3 4.4 5.1 1 2 3…" at bounding box center [684, 292] width 1011 height 68
click at [150, 277] on button "다음" at bounding box center [152, 276] width 19 height 11
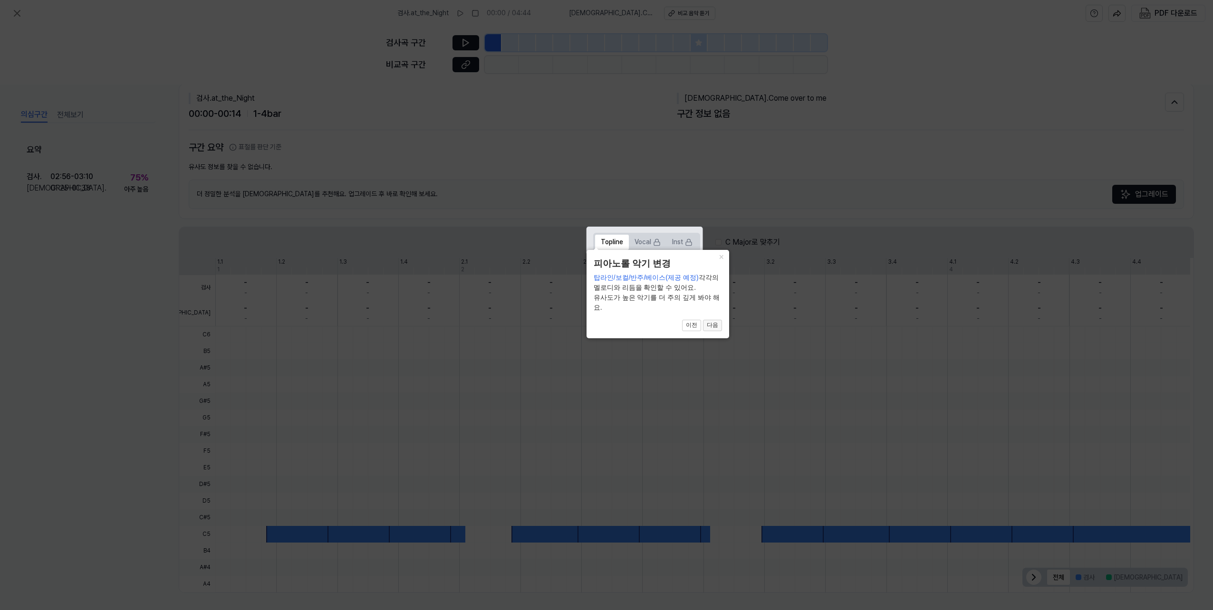
click at [707, 324] on button "다음" at bounding box center [712, 325] width 19 height 11
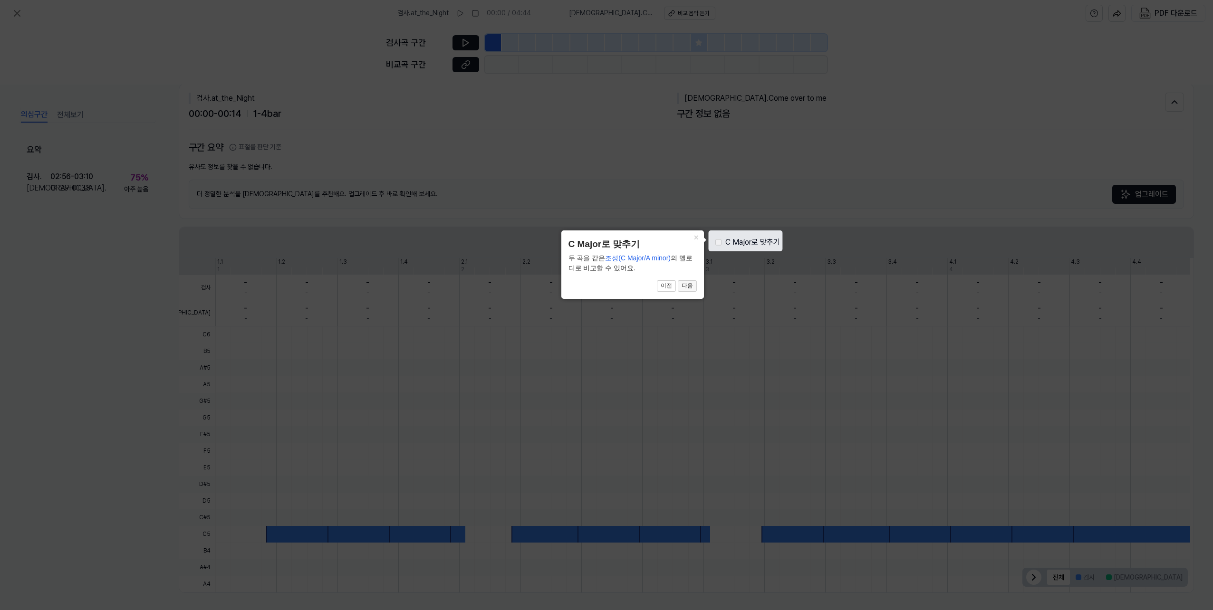
click at [690, 288] on button "다음" at bounding box center [687, 286] width 19 height 11
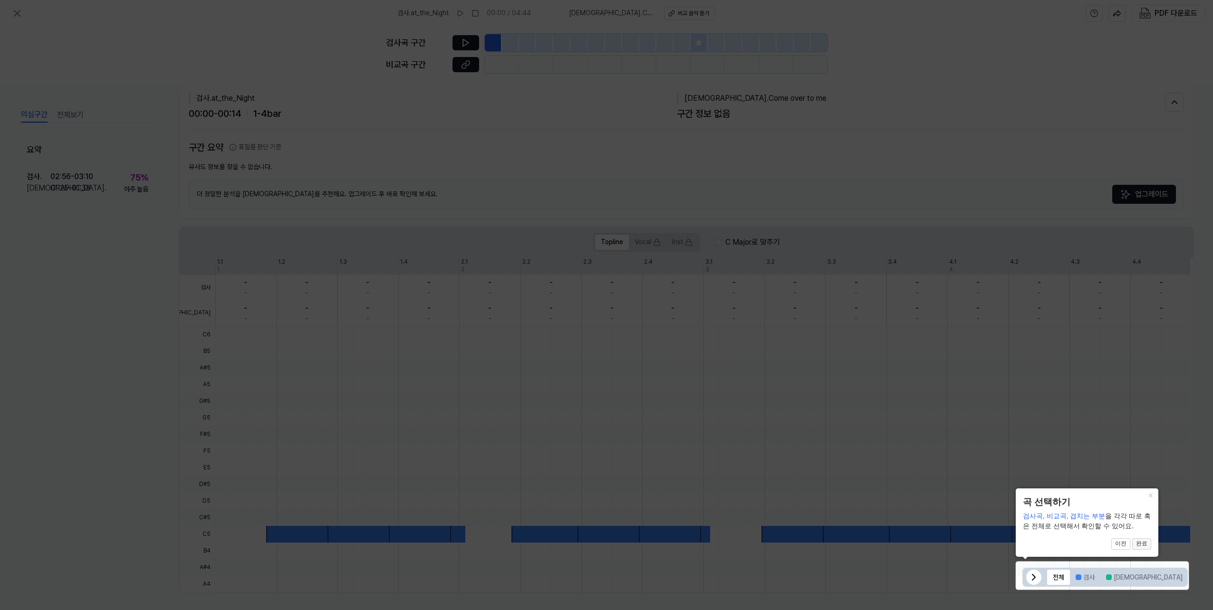
click at [1029, 539] on button "완료" at bounding box center [1141, 544] width 19 height 11
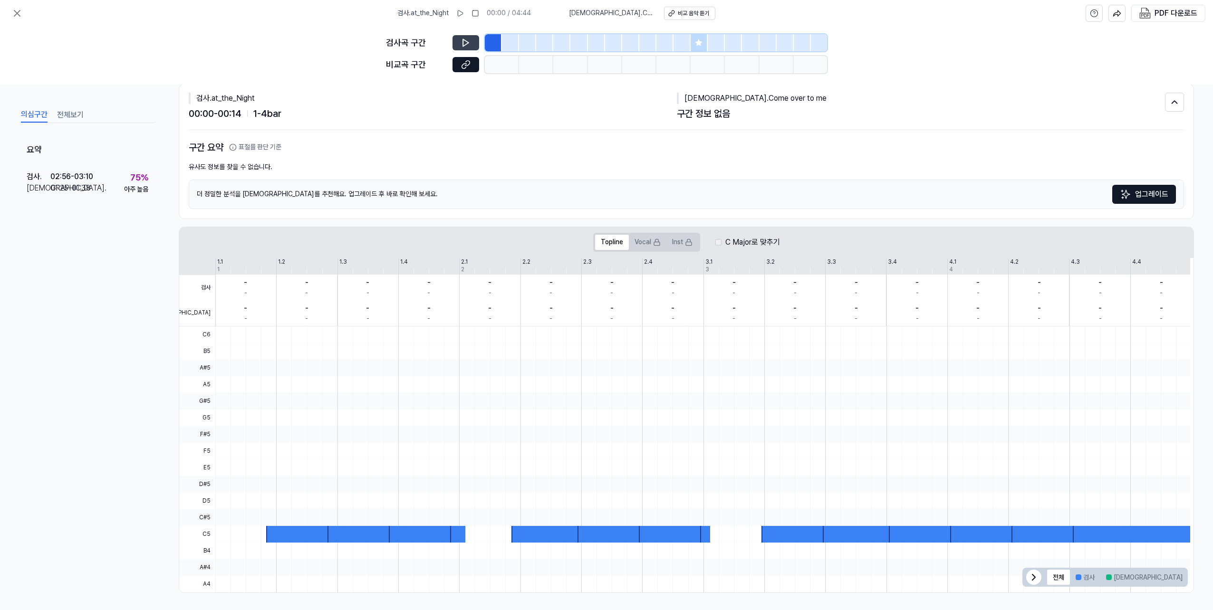
click at [466, 46] on icon at bounding box center [466, 43] width 10 height 10
click at [487, 45] on div at bounding box center [493, 42] width 17 height 17
click at [516, 45] on div at bounding box center [510, 42] width 17 height 17
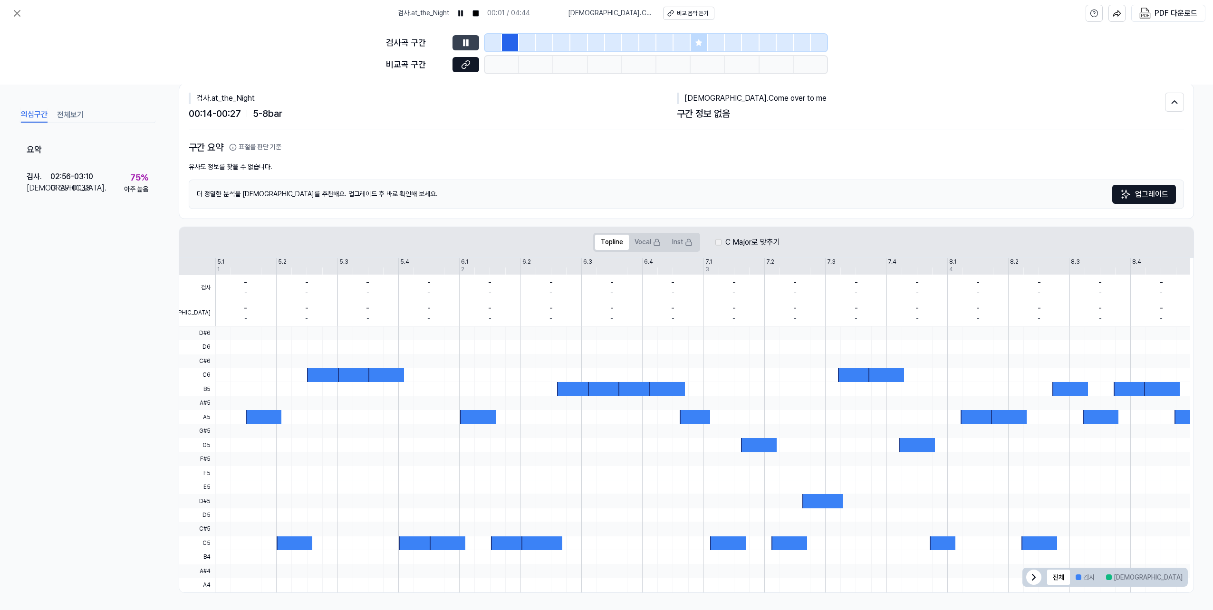
click at [555, 43] on div at bounding box center [561, 42] width 17 height 17
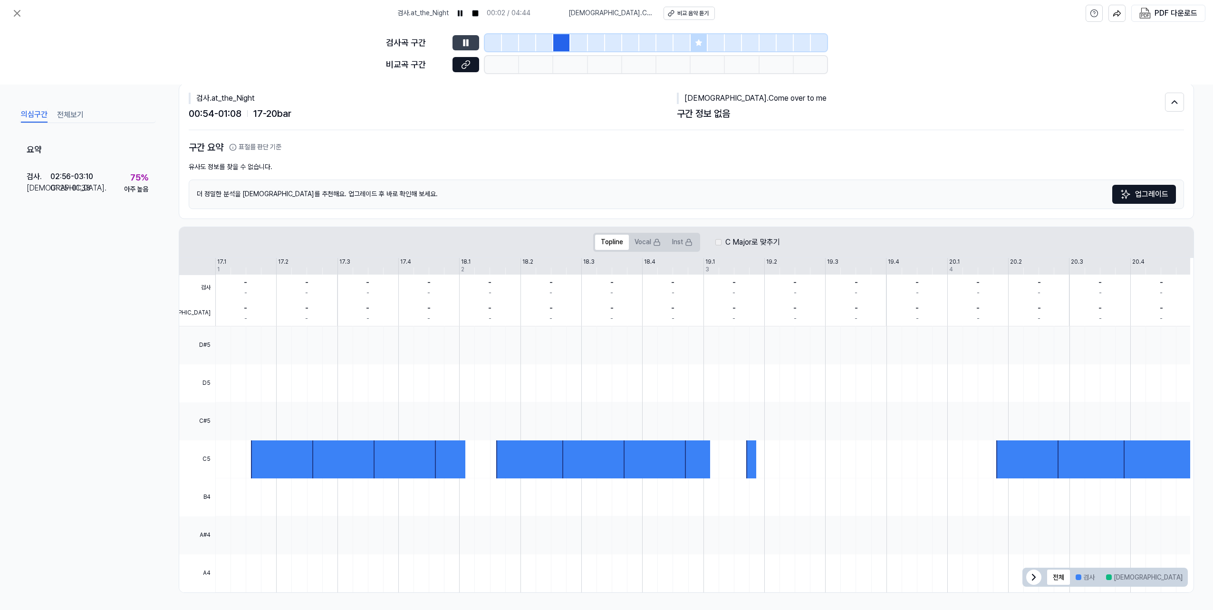
click at [608, 43] on div at bounding box center [613, 42] width 17 height 17
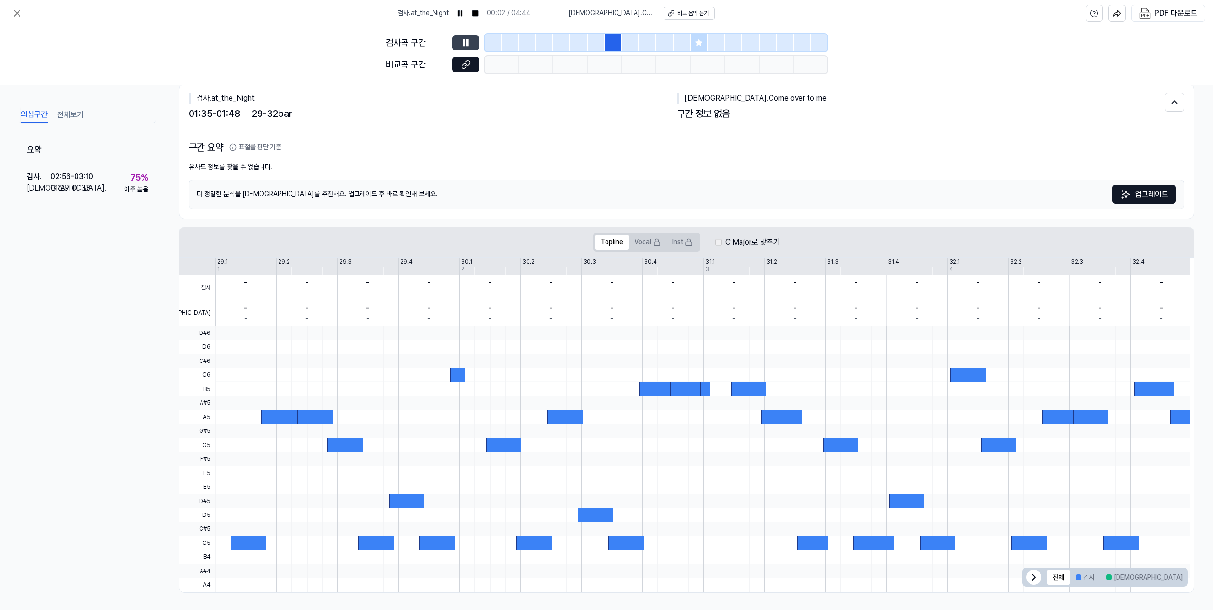
click at [656, 44] on div at bounding box center [647, 42] width 17 height 17
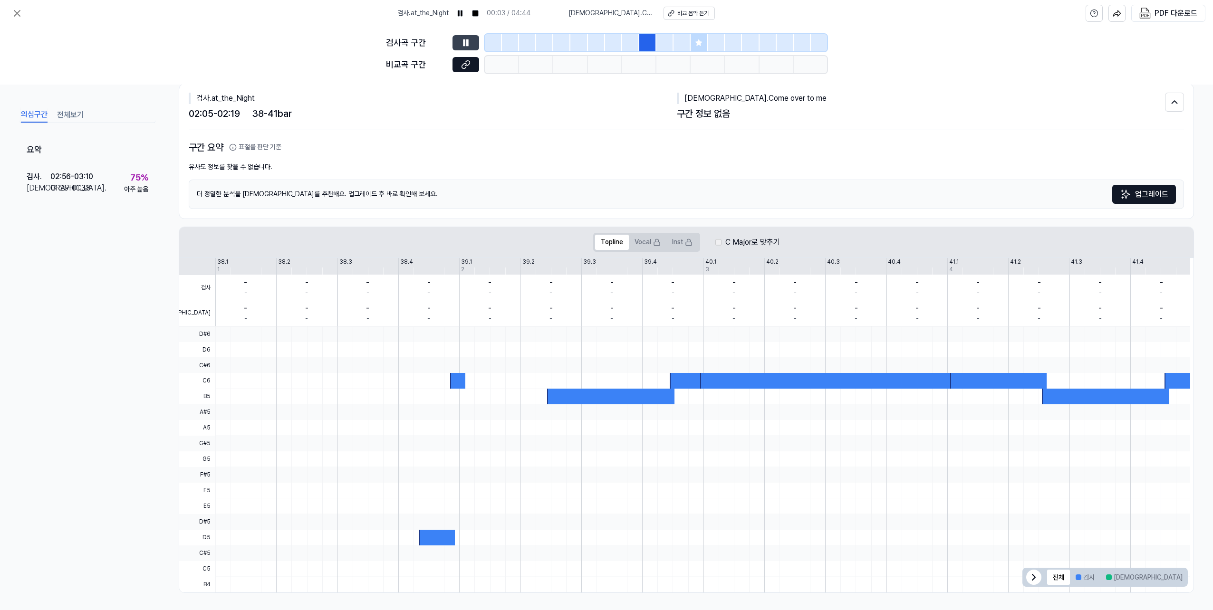
click at [697, 46] on icon at bounding box center [699, 43] width 8 height 8
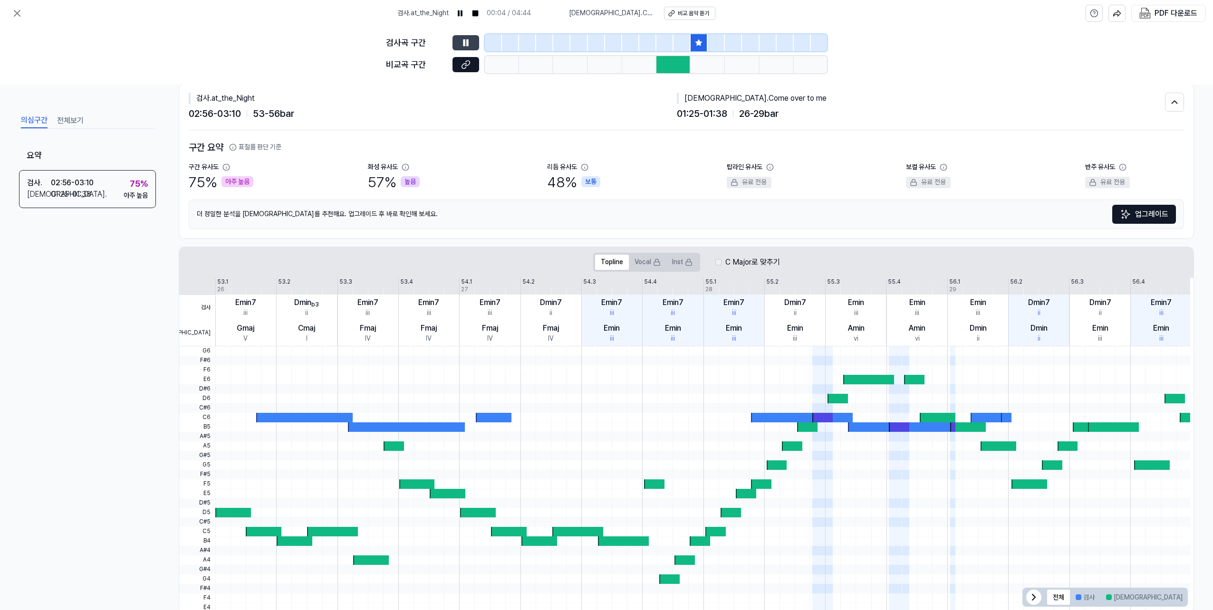
click at [673, 74] on div "검사곡 구간 [GEOGRAPHIC_DATA] 구간" at bounding box center [606, 56] width 441 height 58
click at [663, 69] on div at bounding box center [674, 64] width 34 height 17
click at [475, 41] on button at bounding box center [466, 42] width 27 height 15
click at [465, 57] on button at bounding box center [466, 64] width 27 height 15
click at [471, 42] on button at bounding box center [466, 42] width 27 height 15
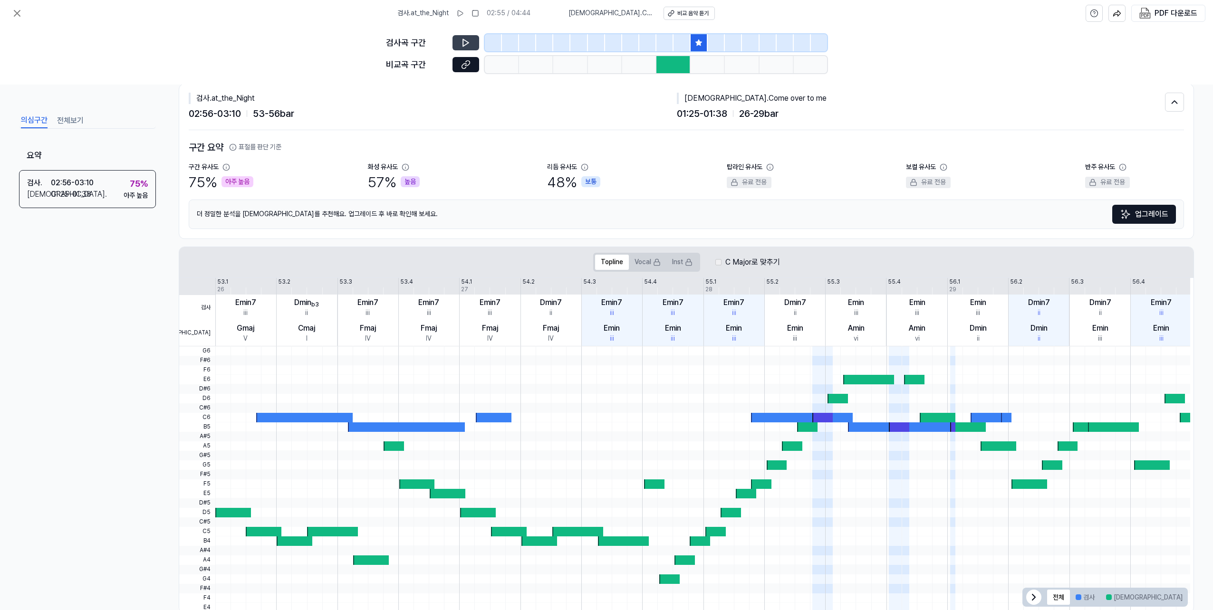
click at [471, 42] on button at bounding box center [466, 42] width 27 height 15
click at [472, 42] on button at bounding box center [466, 42] width 27 height 15
click at [18, 10] on icon at bounding box center [16, 13] width 11 height 11
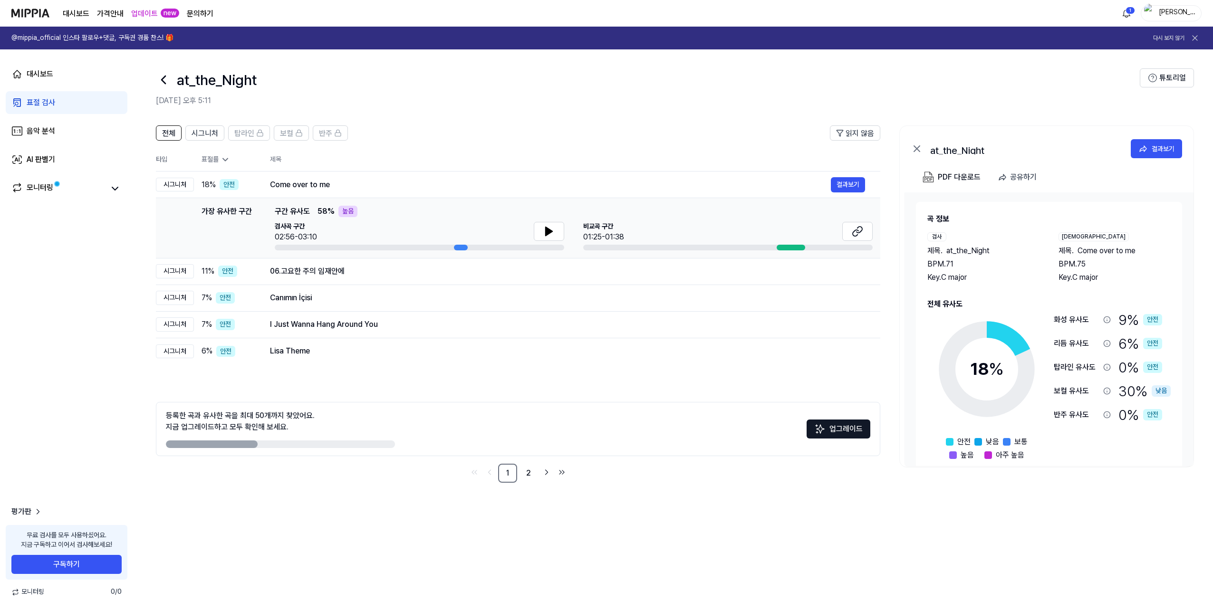
click at [165, 78] on icon at bounding box center [163, 79] width 15 height 15
